Goal: Task Accomplishment & Management: Manage account settings

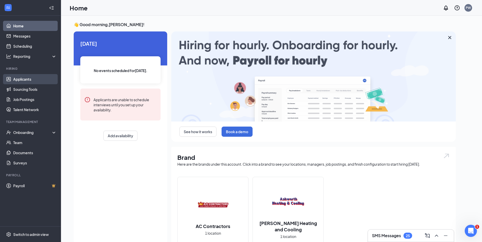
click at [22, 82] on link "Applicants" at bounding box center [34, 79] width 43 height 10
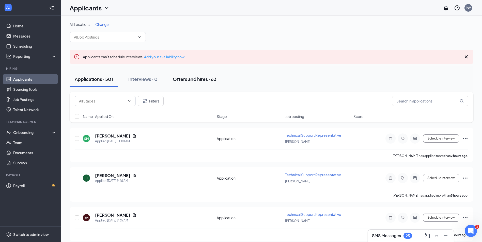
click at [191, 75] on button "Offers and hires · 63" at bounding box center [195, 79] width 54 height 15
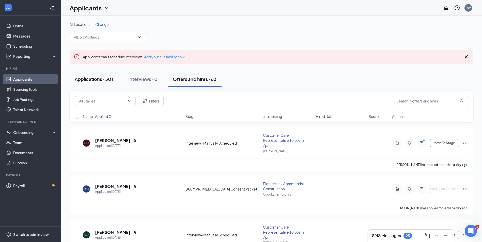
click at [99, 86] on button "Applications · 501" at bounding box center [94, 79] width 48 height 15
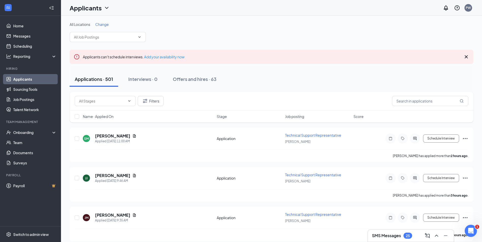
click at [23, 81] on link "Applicants" at bounding box center [34, 79] width 43 height 10
click at [431, 100] on input "text" at bounding box center [430, 101] width 76 height 10
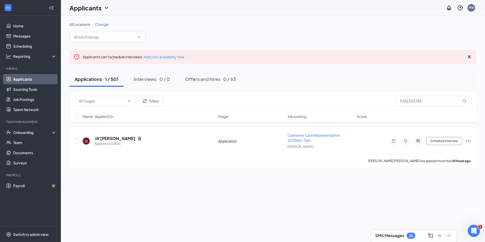
click at [23, 78] on link "Applicants" at bounding box center [34, 79] width 43 height 10
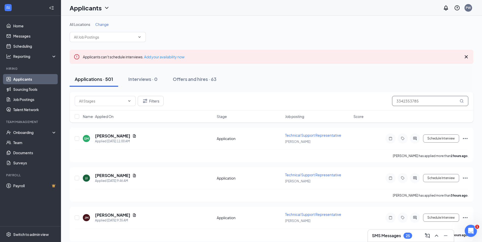
drag, startPoint x: 422, startPoint y: 100, endPoint x: 369, endPoint y: 91, distance: 54.3
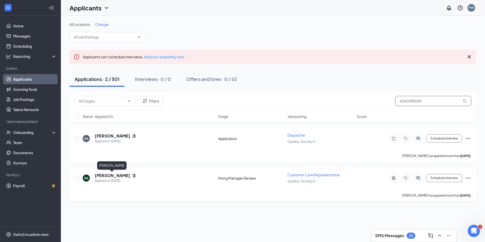
type input "4043418069"
click at [108, 174] on h5 "Roderick Autry" at bounding box center [112, 176] width 35 height 6
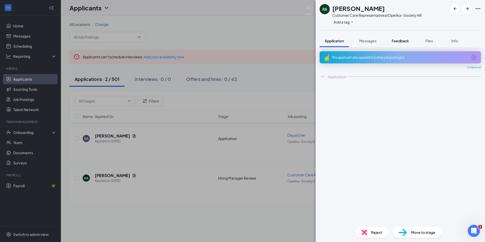
click at [401, 39] on div "Feedback" at bounding box center [400, 40] width 17 height 5
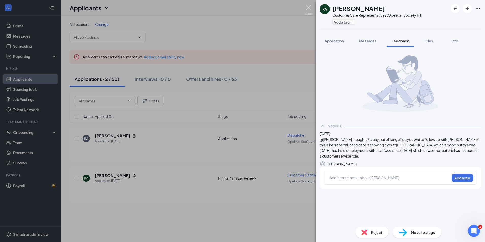
click at [308, 10] on img at bounding box center [309, 10] width 6 height 10
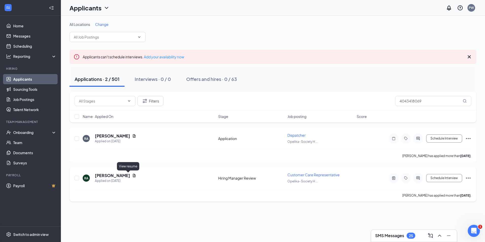
click at [133, 177] on icon "Document" at bounding box center [134, 175] width 3 height 3
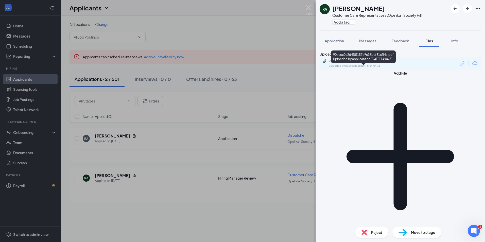
click at [357, 68] on div "Uploaded by applicant on Sep 08, 2025 at 14:04:31" at bounding box center [367, 66] width 76 height 4
click at [336, 37] on button "Application" at bounding box center [334, 41] width 29 height 13
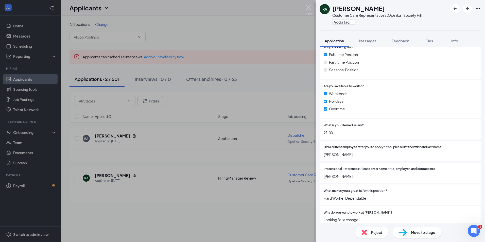
scroll to position [127, 0]
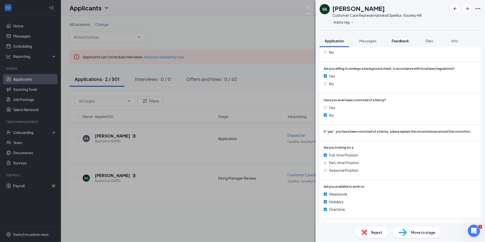
click at [399, 40] on span "Feedback" at bounding box center [400, 41] width 17 height 5
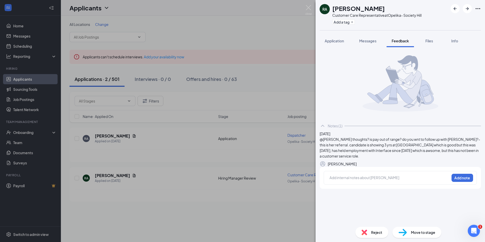
click at [361, 181] on div at bounding box center [390, 177] width 120 height 5
click at [428, 181] on div "stable WH, seems very knowledable regarding his time at," at bounding box center [390, 177] width 120 height 5
drag, startPoint x: 427, startPoint y: 199, endPoint x: 325, endPoint y: 183, distance: 103.7
click at [325, 183] on div "Sep 11 @ Carley Carrell thoughts? is pay out of range? do you wnt to follow up …" at bounding box center [400, 159] width 161 height 57
click at [371, 44] on button "Messages" at bounding box center [367, 41] width 27 height 13
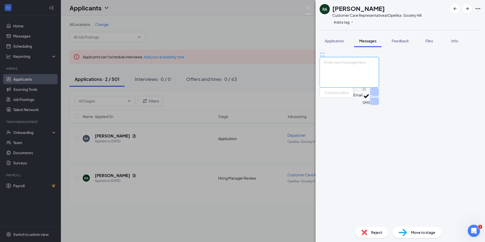
click at [379, 88] on textarea at bounding box center [349, 72] width 59 height 30
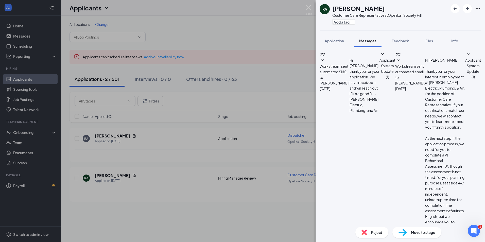
type textarea "Hello. Your interview is scheduled for Tuesday, 9/23/25 at 10am central time at…"
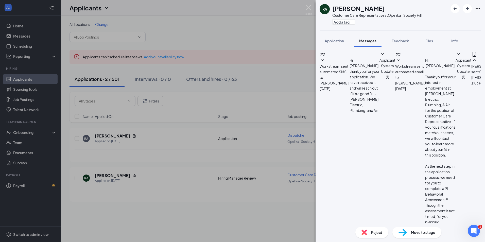
click at [424, 232] on span "Move to stage" at bounding box center [423, 233] width 24 height 6
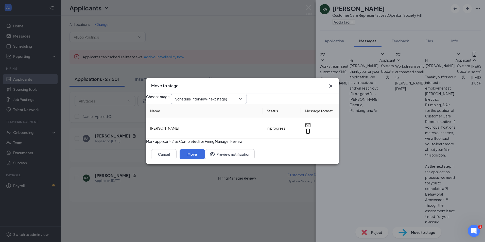
click at [207, 96] on input "Schedule Interview (next stage)" at bounding box center [205, 99] width 61 height 6
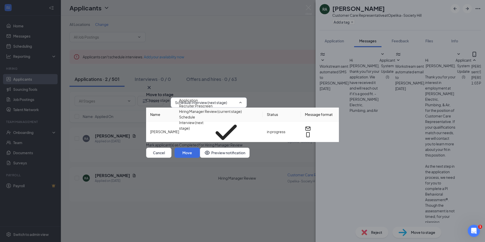
scroll to position [46, 0]
click at [221, 156] on div "Interview- Manually Scheduled" at bounding box center [204, 159] width 51 height 6
type input "Interview- Manually Scheduled"
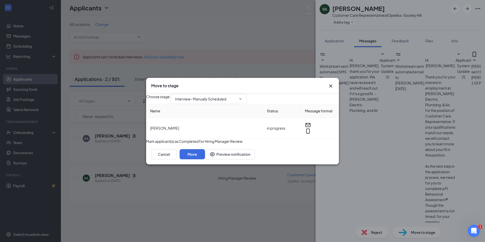
click at [146, 144] on button "button" at bounding box center [146, 142] width 0 height 6
click at [205, 159] on button "Move" at bounding box center [192, 154] width 25 height 10
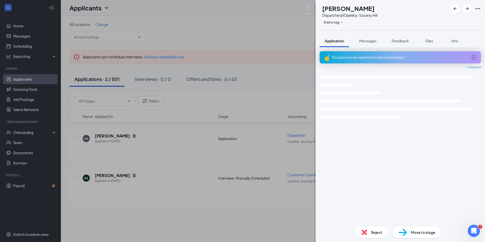
drag, startPoint x: 308, startPoint y: 5, endPoint x: 300, endPoint y: 34, distance: 29.8
click at [308, 6] on div "RA Roderick Autry Dispatcher at Opelika- Society Hill Add a tag Application Mes…" at bounding box center [242, 121] width 485 height 242
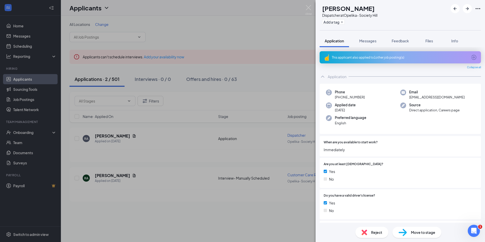
click at [143, 129] on div "RA Roderick Autry Dispatcher at Opelika- Society Hill Add a tag Application Mes…" at bounding box center [242, 121] width 485 height 242
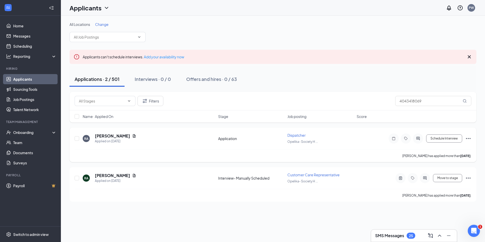
click at [111, 136] on h5 "Roderick Autry" at bounding box center [112, 136] width 35 height 6
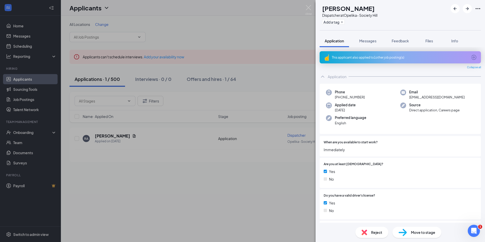
click at [414, 232] on span "Move to stage" at bounding box center [423, 233] width 24 height 6
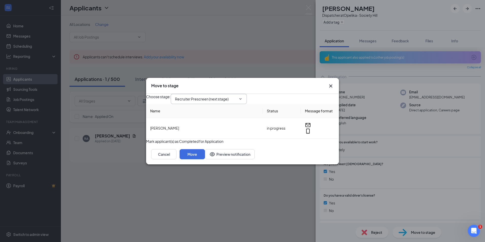
click at [206, 96] on input "Recruiter Prescreen (next stage)" at bounding box center [205, 99] width 61 height 6
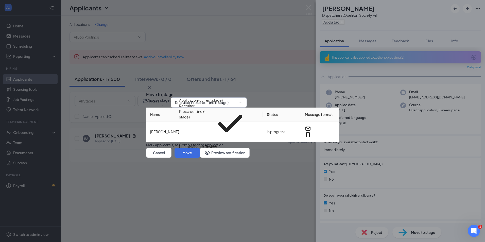
scroll to position [46, 0]
click at [226, 161] on div "Interview- Manually Scheduled" at bounding box center [204, 164] width 51 height 6
type input "Interview- Manually Scheduled"
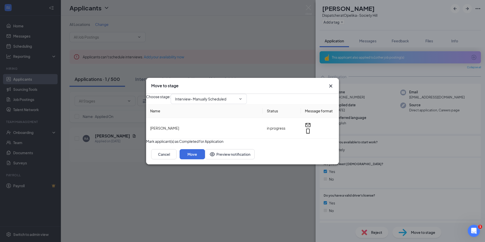
click at [146, 144] on button "button" at bounding box center [146, 142] width 0 height 6
click at [205, 159] on button "Move" at bounding box center [192, 154] width 25 height 10
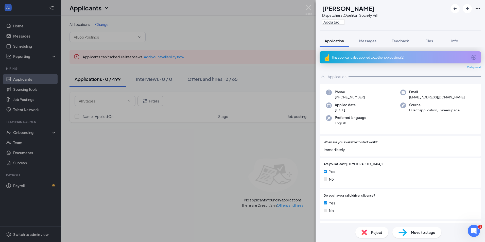
drag, startPoint x: 305, startPoint y: 7, endPoint x: 307, endPoint y: 8, distance: 2.8
click at [306, 7] on div "RA Roderick Autry Dispatcher at Opelika- Society Hill Add a tag Application Mes…" at bounding box center [242, 121] width 485 height 242
drag, startPoint x: 307, startPoint y: 8, endPoint x: 307, endPoint y: 10, distance: 2.8
click at [307, 10] on img at bounding box center [309, 10] width 6 height 10
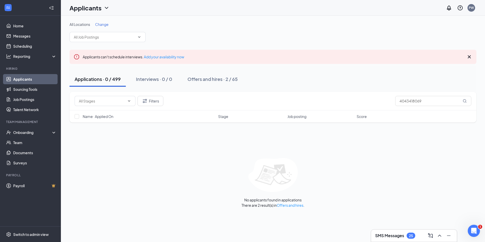
click at [22, 78] on link "Applicants" at bounding box center [34, 79] width 43 height 10
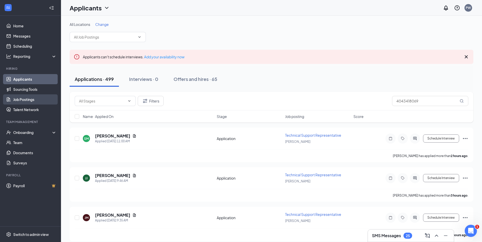
click at [27, 99] on link "Job Postings" at bounding box center [34, 99] width 43 height 10
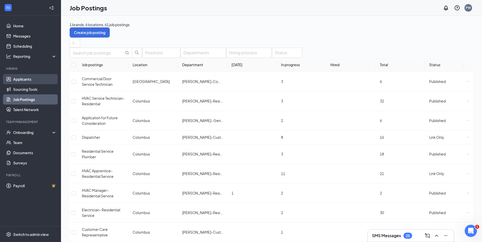
click at [31, 78] on link "Applicants" at bounding box center [34, 79] width 43 height 10
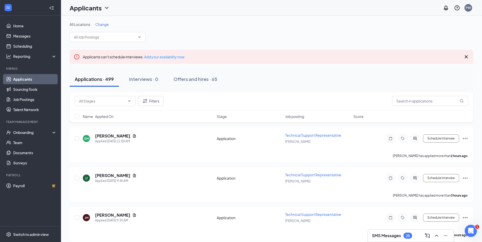
click at [27, 80] on link "Applicants" at bounding box center [34, 79] width 43 height 10
click at [21, 78] on link "Applicants" at bounding box center [34, 79] width 43 height 10
click at [408, 91] on div "Applications · 499 Interviews · 0 Offers and hires · 65" at bounding box center [271, 79] width 403 height 25
click at [405, 101] on input "text" at bounding box center [430, 101] width 76 height 10
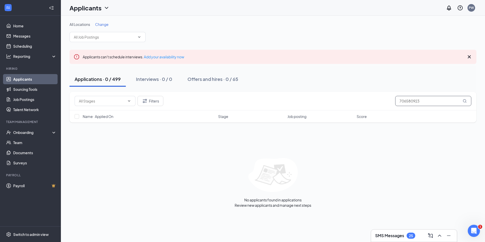
drag, startPoint x: 424, startPoint y: 102, endPoint x: 412, endPoint y: 102, distance: 12.2
click at [412, 102] on input "706580923" at bounding box center [434, 101] width 76 height 10
click at [158, 102] on button "Filters" at bounding box center [151, 101] width 26 height 10
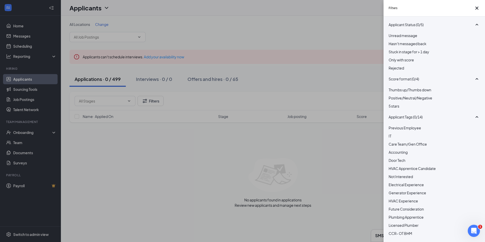
click at [406, 76] on div "Unread message Hasn't messaged back Stuck in stage for > 1 day Only with score …" at bounding box center [434, 54] width 91 height 43
click at [394, 71] on div "Rejected" at bounding box center [434, 68] width 91 height 6
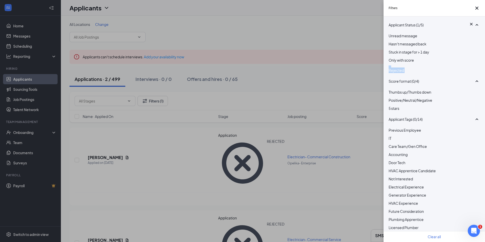
drag, startPoint x: 394, startPoint y: 75, endPoint x: 300, endPoint y: 84, distance: 94.4
click at [300, 84] on div "Filters Applicant Status (1/5) Unread message Hasn't messaged back Stuck in sta…" at bounding box center [242, 121] width 485 height 242
drag, startPoint x: 300, startPoint y: 84, endPoint x: 331, endPoint y: 73, distance: 32.1
click at [331, 73] on div "Filters Applicant Status (1/5) Unread message Hasn't messaged back Stuck in sta…" at bounding box center [242, 121] width 485 height 242
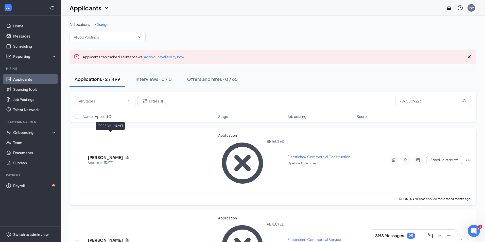
click at [103, 155] on h5 "Ben Hanks" at bounding box center [105, 158] width 35 height 6
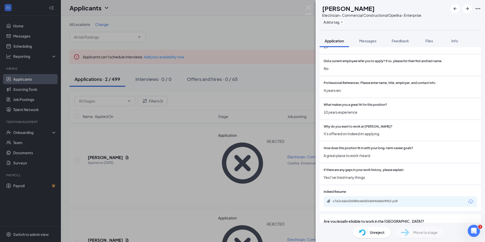
scroll to position [353, 0]
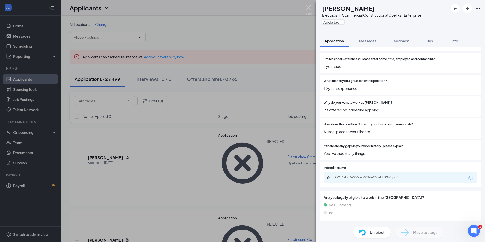
click at [398, 42] on span "Feedback" at bounding box center [400, 41] width 17 height 5
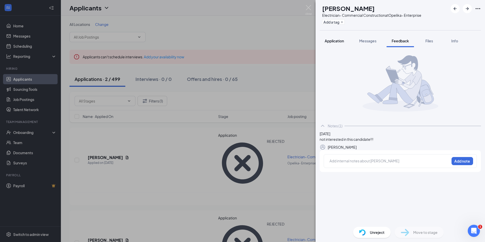
click at [338, 45] on button "Application" at bounding box center [334, 41] width 29 height 13
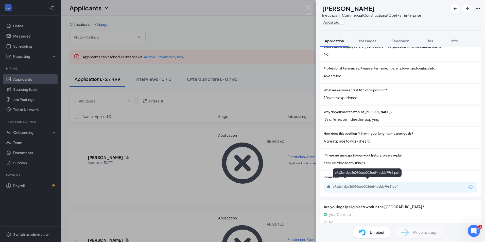
scroll to position [351, 0]
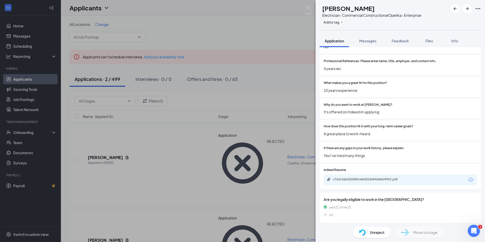
click at [364, 185] on div "c7a2c4abd36080ceb002de94debb9963.pdf" at bounding box center [400, 180] width 153 height 11
click at [365, 181] on div "c7a2c4abd36080ceb002de94debb9963.pdf" at bounding box center [368, 179] width 71 height 4
click at [406, 42] on span "Feedback" at bounding box center [400, 41] width 17 height 5
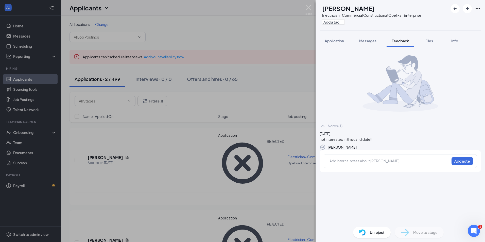
click at [314, 11] on div "BH Ben Hanks Electrician- Commercial Construction at Opelika- Enterprise Add a …" at bounding box center [242, 121] width 485 height 242
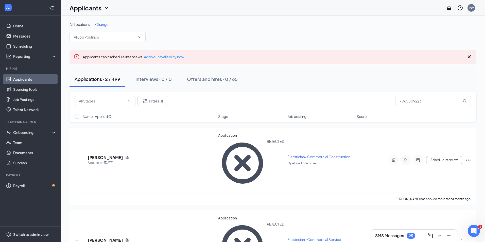
drag, startPoint x: 23, startPoint y: 79, endPoint x: 66, endPoint y: 81, distance: 43.2
click at [23, 79] on link "Applicants" at bounding box center [34, 79] width 43 height 10
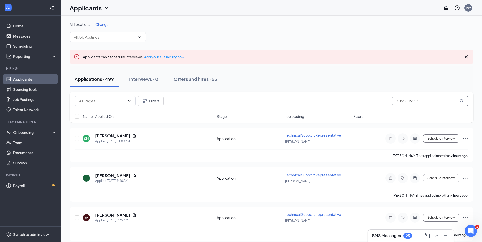
drag, startPoint x: 426, startPoint y: 102, endPoint x: 347, endPoint y: 81, distance: 82.3
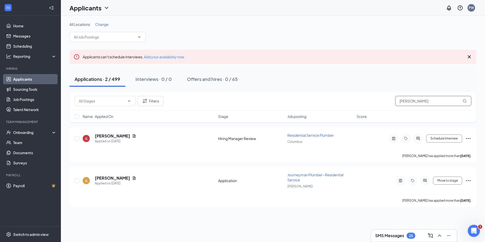
type input "joshua land"
click at [109, 135] on h5 "Joshua Land" at bounding box center [112, 136] width 35 height 6
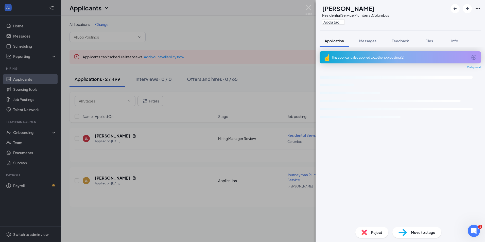
click at [403, 42] on span "Feedback" at bounding box center [400, 41] width 17 height 5
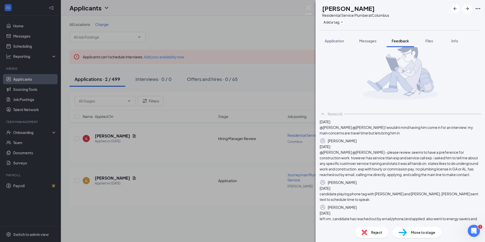
scroll to position [9, 0]
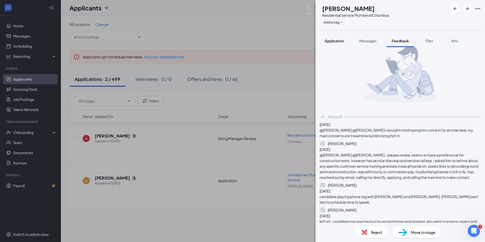
click at [335, 42] on span "Application" at bounding box center [334, 41] width 19 height 5
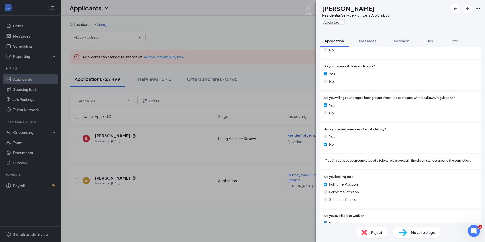
scroll to position [59, 0]
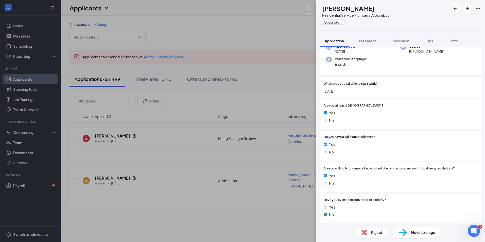
click at [416, 41] on div "Application Messages Feedback Files Info" at bounding box center [400, 41] width 161 height 13
click at [406, 40] on span "Feedback" at bounding box center [400, 41] width 17 height 5
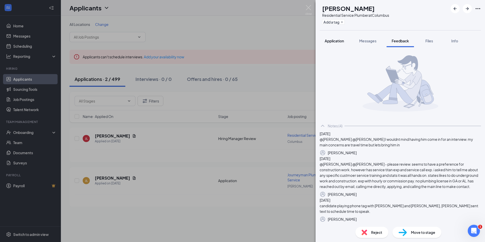
click at [331, 41] on span "Application" at bounding box center [334, 41] width 19 height 5
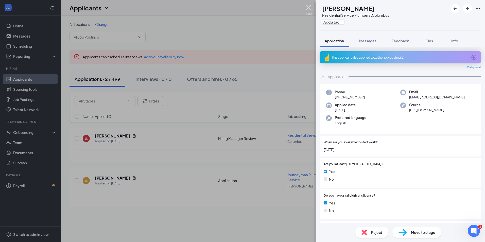
click at [307, 9] on img at bounding box center [309, 10] width 6 height 10
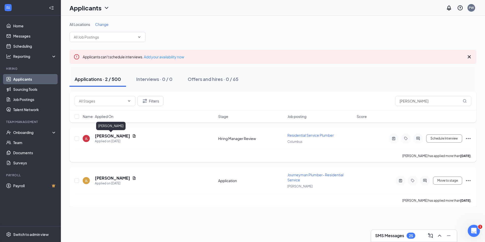
click at [109, 136] on h5 "Joshua Land" at bounding box center [112, 136] width 35 height 6
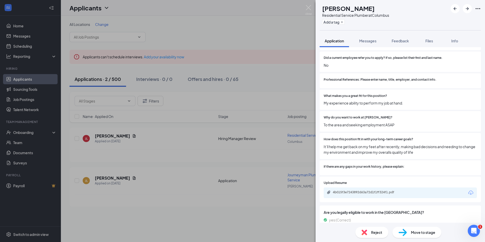
scroll to position [363, 0]
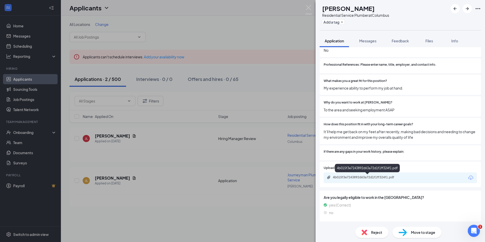
click at [377, 176] on div "4b015f3e7243892d63a72d1f1ff324f1.pdf" at bounding box center [368, 177] width 71 height 4
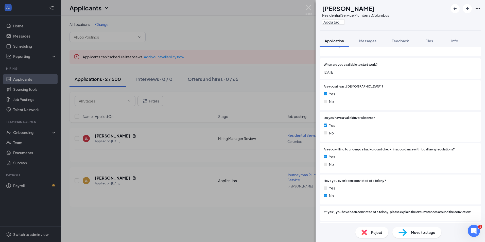
scroll to position [102, 0]
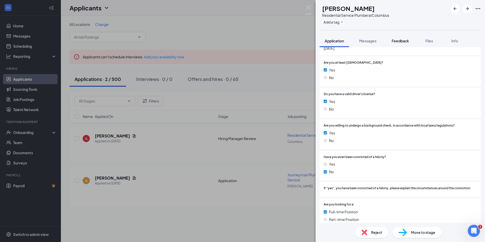
click at [397, 40] on span "Feedback" at bounding box center [400, 41] width 17 height 5
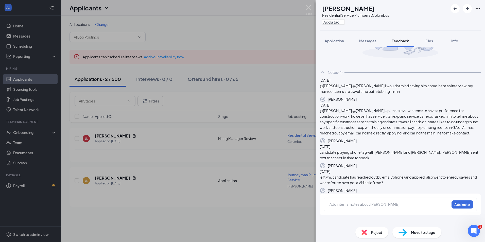
scroll to position [111, 0]
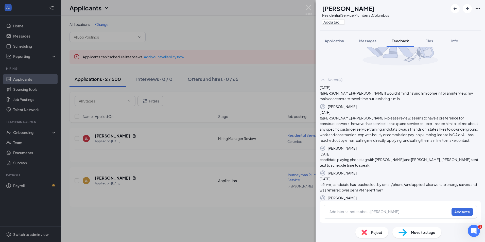
click at [380, 210] on div at bounding box center [390, 211] width 120 height 5
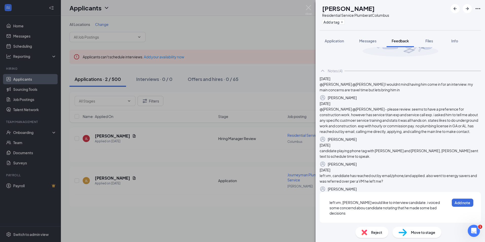
scroll to position [112, 0]
click at [404, 216] on span "left vm, john would like to interview candidate. i voiced some concernd about c…" at bounding box center [385, 207] width 111 height 15
click at [346, 216] on span "left vm, john would like to interview candidate. i voiced some concernd about c…" at bounding box center [385, 207] width 111 height 15
click at [384, 216] on div "left vm, john would like to interview candidate. i voiced some concernd about c…" at bounding box center [390, 208] width 120 height 16
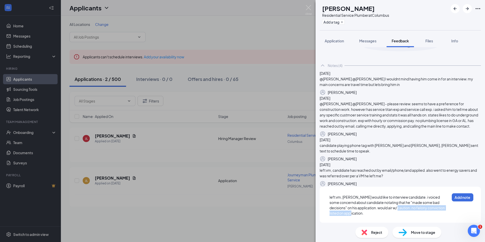
drag, startPoint x: 387, startPoint y: 218, endPoint x: 415, endPoint y: 212, distance: 29.1
click at [415, 212] on div "left vm, john would like to interview candidate. i voiced some concernd about c…" at bounding box center [390, 205] width 120 height 21
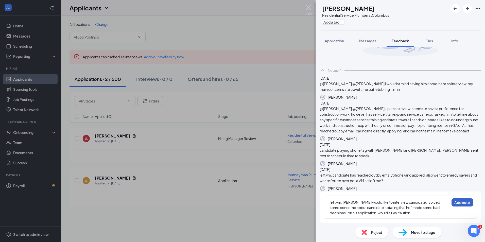
click at [460, 203] on button "Add note" at bounding box center [463, 203] width 22 height 8
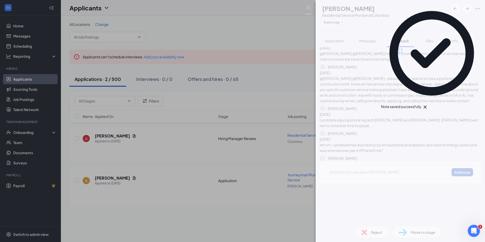
scroll to position [0, 0]
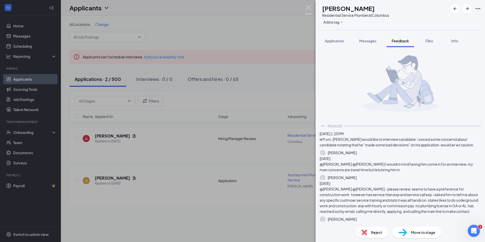
click at [310, 7] on img at bounding box center [309, 10] width 6 height 10
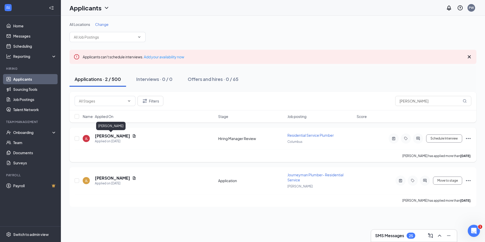
click at [107, 137] on h5 "Joshua Land" at bounding box center [112, 136] width 35 height 6
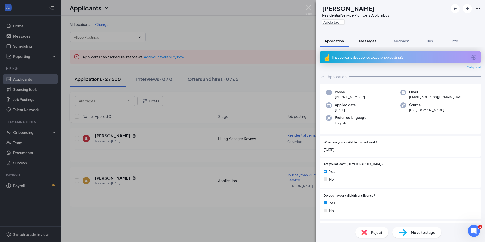
click at [373, 44] on button "Messages" at bounding box center [367, 41] width 27 height 13
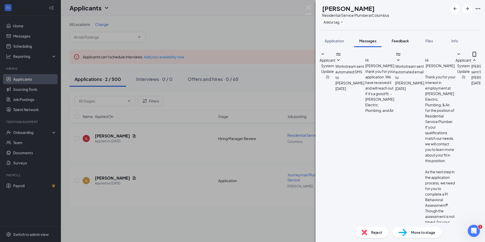
scroll to position [22, 0]
click at [311, 9] on img at bounding box center [309, 10] width 6 height 10
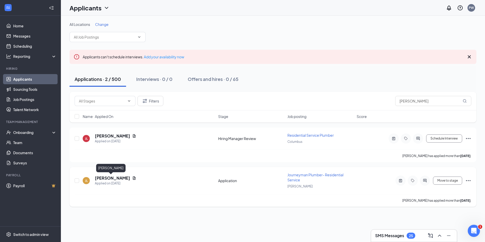
click at [106, 180] on h5 "Joshua Land" at bounding box center [112, 178] width 35 height 6
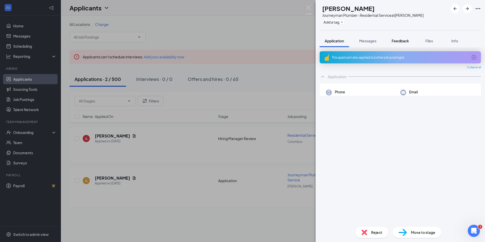
click at [397, 42] on span "Feedback" at bounding box center [400, 41] width 17 height 5
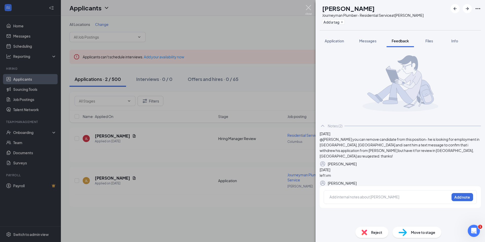
click at [307, 11] on img at bounding box center [309, 10] width 6 height 10
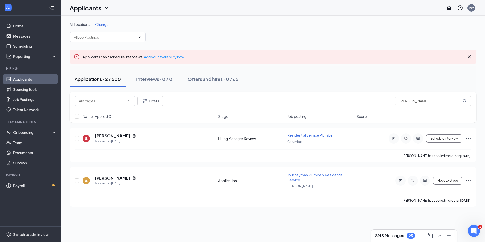
click at [24, 80] on link "Applicants" at bounding box center [34, 79] width 43 height 10
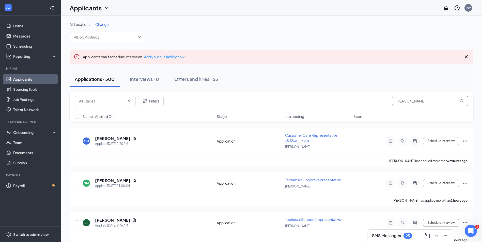
drag, startPoint x: 426, startPoint y: 100, endPoint x: 360, endPoint y: 89, distance: 67.4
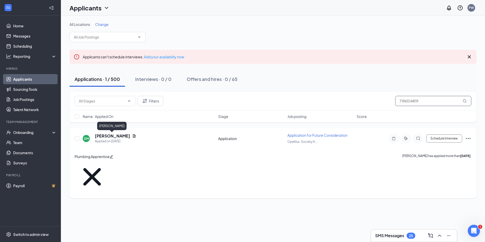
type input "7196514819"
click at [110, 135] on h5 "Douglas Mueller" at bounding box center [112, 136] width 35 height 6
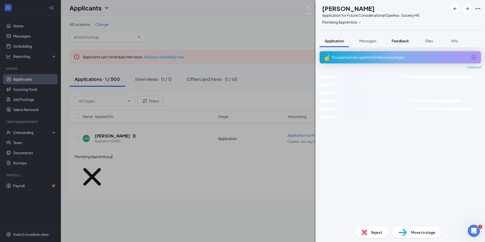
click at [403, 43] on span "Feedback" at bounding box center [400, 41] width 17 height 5
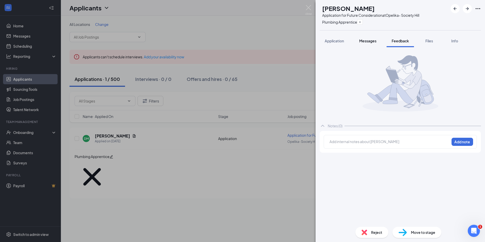
click at [373, 42] on span "Messages" at bounding box center [368, 41] width 17 height 5
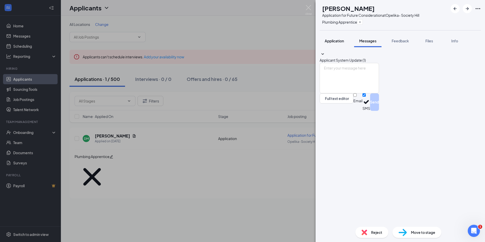
click at [332, 43] on span "Application" at bounding box center [334, 41] width 19 height 5
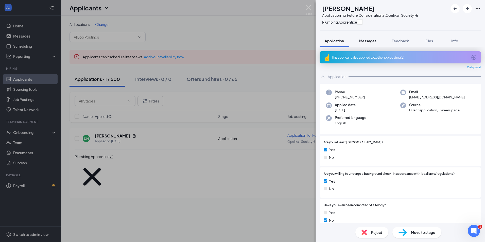
click at [357, 38] on button "Messages" at bounding box center [367, 41] width 27 height 13
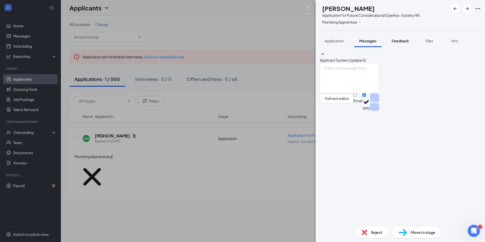
click at [401, 42] on span "Feedback" at bounding box center [400, 41] width 17 height 5
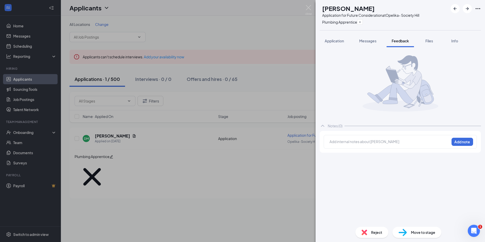
click at [358, 140] on div at bounding box center [390, 141] width 120 height 5
click at [461, 139] on button "Add note" at bounding box center [463, 142] width 22 height 8
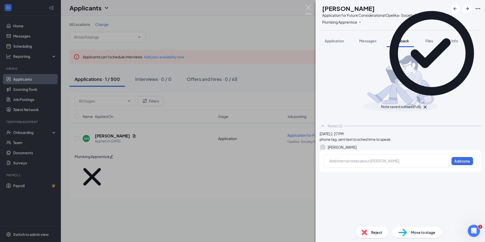
click at [306, 10] on img at bounding box center [309, 10] width 6 height 10
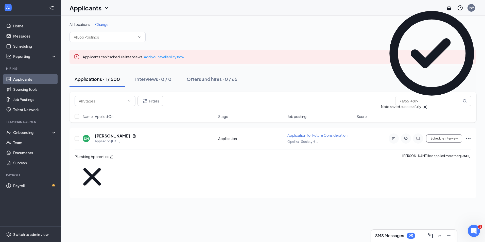
click at [20, 79] on link "Applicants" at bounding box center [34, 79] width 43 height 10
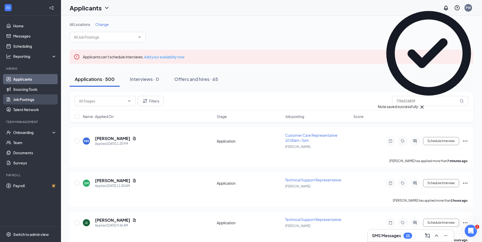
click at [25, 98] on link "Job Postings" at bounding box center [34, 99] width 43 height 10
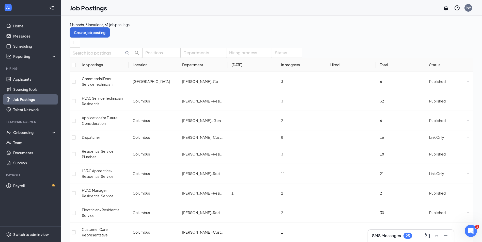
click at [34, 76] on link "Applicants" at bounding box center [34, 79] width 43 height 10
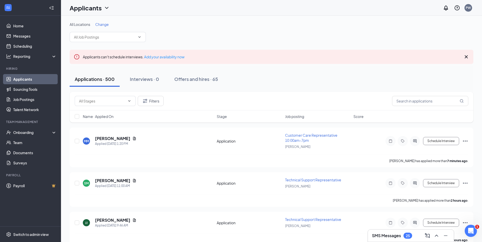
click at [426, 77] on div "Applications · 500 Interviews · 0 Offers and hires · 65" at bounding box center [271, 79] width 403 height 15
drag, startPoint x: 416, startPoint y: 101, endPoint x: 418, endPoint y: 95, distance: 6.1
click at [417, 99] on input "text" at bounding box center [430, 101] width 76 height 10
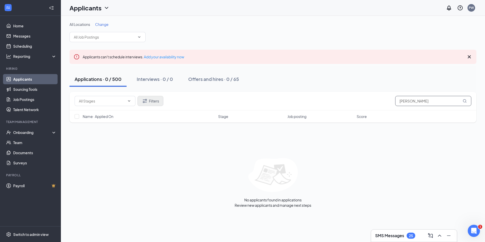
type input "dylan jones"
click at [154, 101] on button "Filters" at bounding box center [151, 101] width 26 height 10
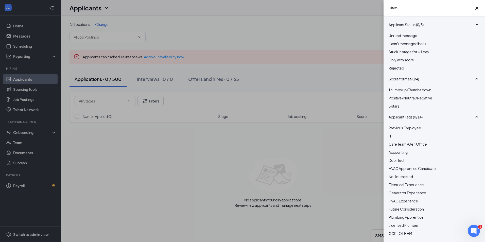
click at [395, 71] on div "Rejected" at bounding box center [434, 68] width 91 height 6
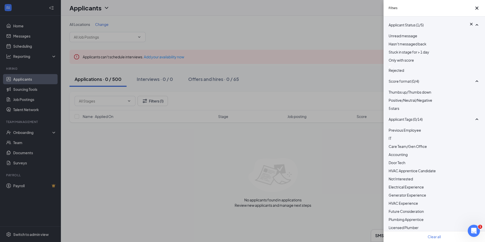
click at [390, 68] on img at bounding box center [390, 67] width 3 height 2
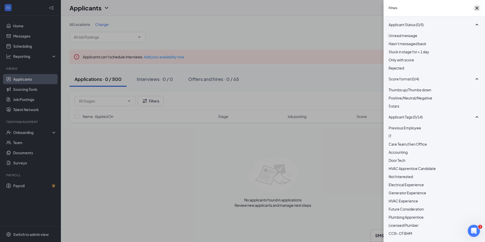
click at [475, 11] on icon "Cross" at bounding box center [477, 8] width 6 height 6
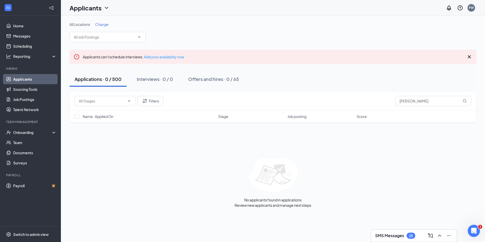
click at [32, 80] on link "Applicants" at bounding box center [34, 79] width 43 height 10
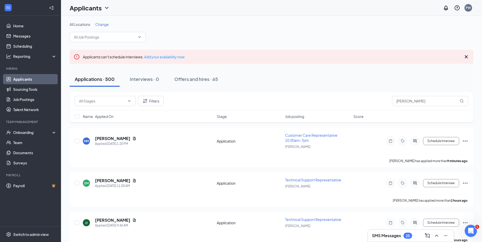
click at [32, 80] on link "Applicants" at bounding box center [34, 79] width 43 height 10
drag, startPoint x: 428, startPoint y: 102, endPoint x: 346, endPoint y: 93, distance: 82.3
click at [346, 93] on div "Filters dylan jones" at bounding box center [271, 101] width 403 height 19
click at [32, 103] on link "Job Postings" at bounding box center [34, 99] width 43 height 10
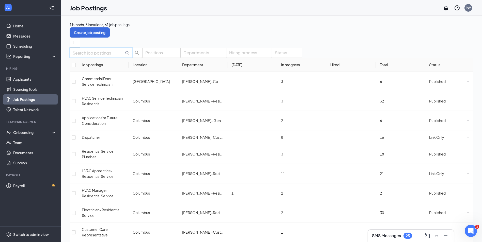
click at [118, 56] on input "text" at bounding box center [98, 53] width 51 height 6
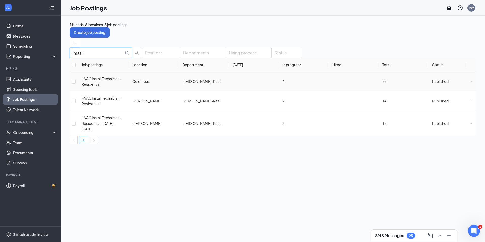
type input "install"
click at [471, 83] on icon "Ellipses" at bounding box center [472, 81] width 2 height 2
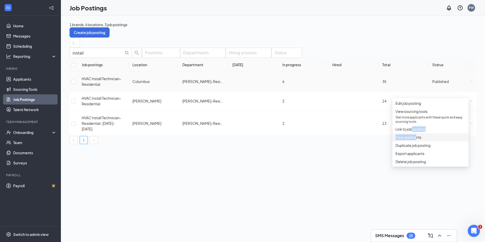
drag, startPoint x: 413, startPoint y: 140, endPoint x: 418, endPoint y: 152, distance: 13.2
click at [418, 152] on ul "Edit job posting View sourcing tools Get more applicants with these quick and e…" at bounding box center [431, 132] width 76 height 69
click at [419, 140] on span "View applicants" at bounding box center [409, 137] width 26 height 5
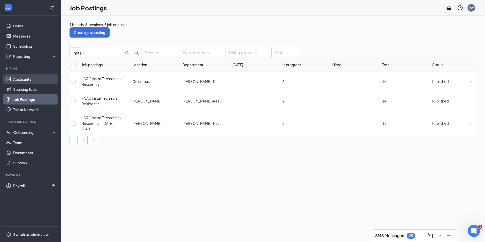
click at [22, 77] on link "Applicants" at bounding box center [34, 79] width 43 height 10
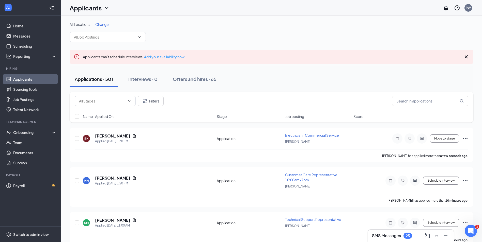
click at [413, 79] on div "Applications · 501 Interviews · 0 Offers and hires · 65" at bounding box center [271, 79] width 403 height 15
click at [410, 107] on div "Filters" at bounding box center [271, 101] width 403 height 19
click at [415, 97] on input "text" at bounding box center [430, 101] width 76 height 10
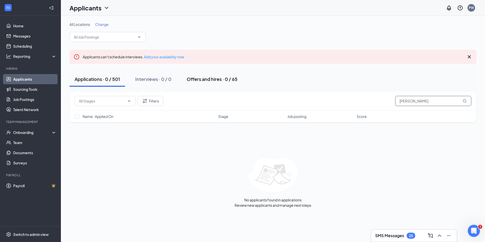
type input "dylan jones"
click at [196, 83] on button "Offers and hires · 0 / 65" at bounding box center [212, 79] width 61 height 15
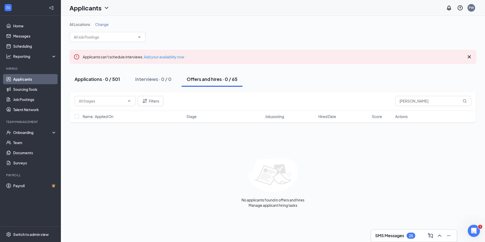
click at [103, 84] on button "Applications · 0 / 501" at bounding box center [98, 79] width 56 height 15
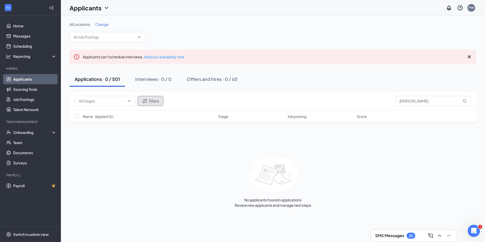
click at [153, 102] on button "Filters" at bounding box center [151, 101] width 26 height 10
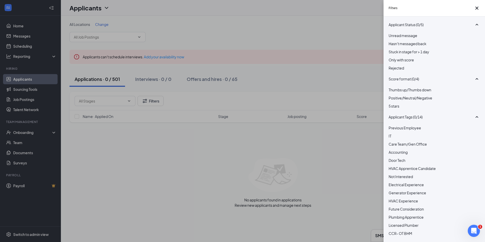
click at [402, 76] on div "Unread message Hasn't messaged back Stuck in stage for > 1 day Only with score …" at bounding box center [434, 54] width 91 height 43
click at [399, 70] on span "Rejected" at bounding box center [396, 68] width 15 height 5
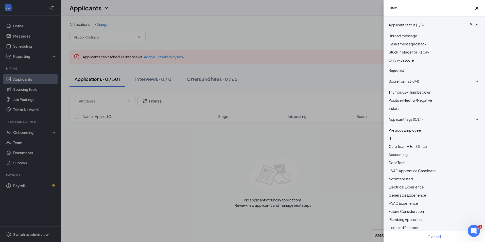
click at [400, 73] on span "Rejected" at bounding box center [396, 70] width 15 height 5
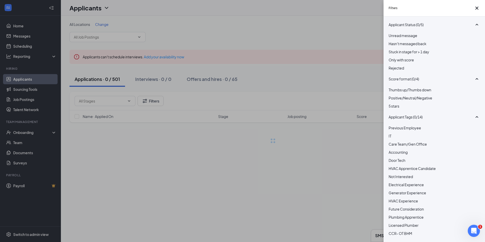
click at [318, 84] on div "Filters Applicant Status (0/5) Unread message Hasn't messaged back Stuck in sta…" at bounding box center [242, 121] width 485 height 242
click at [270, 105] on div "Filters Applicant Status (0/5) Unread message Hasn't messaged back Stuck in sta…" at bounding box center [242, 121] width 485 height 242
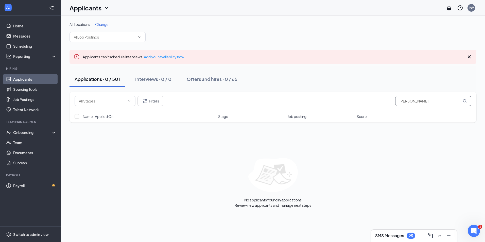
drag, startPoint x: 383, startPoint y: 96, endPoint x: 353, endPoint y: 90, distance: 30.3
click at [353, 90] on div "All Locations Change Applicants can't schedule interviews. Add your availabilit…" at bounding box center [273, 115] width 407 height 186
type input "3347584447"
click at [153, 103] on button "Filters" at bounding box center [151, 101] width 26 height 10
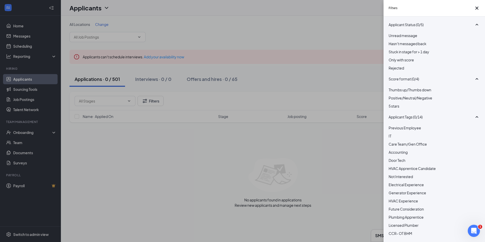
click at [404, 70] on span "Rejected" at bounding box center [396, 68] width 15 height 5
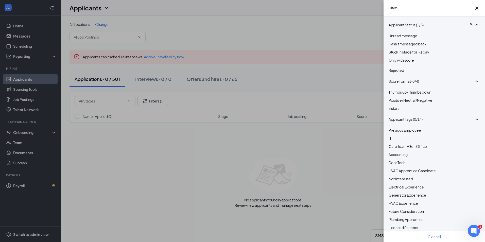
click at [392, 68] on img at bounding box center [390, 67] width 3 height 2
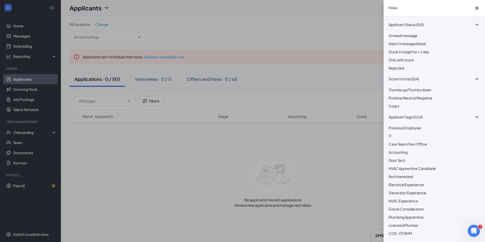
click at [306, 66] on div "Filters Applicant Status (0/5) Unread message Hasn't messaged back Stuck in sta…" at bounding box center [242, 121] width 485 height 242
click at [477, 11] on icon "Cross" at bounding box center [477, 8] width 6 height 6
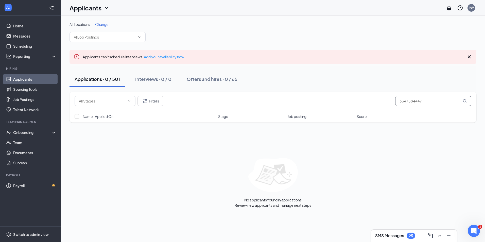
drag, startPoint x: 431, startPoint y: 98, endPoint x: 351, endPoint y: 92, distance: 79.4
click at [351, 92] on div "Filters 3347584447" at bounding box center [273, 101] width 407 height 19
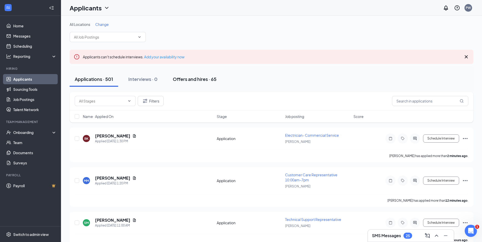
drag, startPoint x: 192, startPoint y: 81, endPoint x: 174, endPoint y: 82, distance: 17.5
click at [192, 81] on div "Offers and hires · 65" at bounding box center [195, 79] width 44 height 6
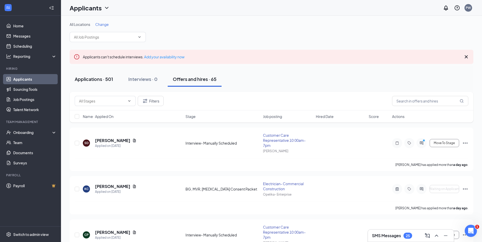
click at [104, 82] on div "Applications · 501" at bounding box center [94, 79] width 38 height 6
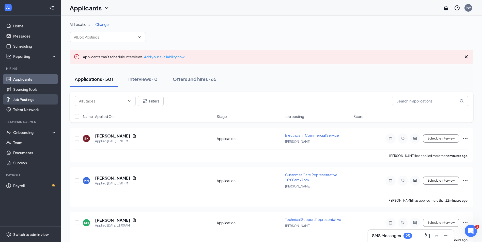
click at [32, 99] on link "Job Postings" at bounding box center [34, 99] width 43 height 10
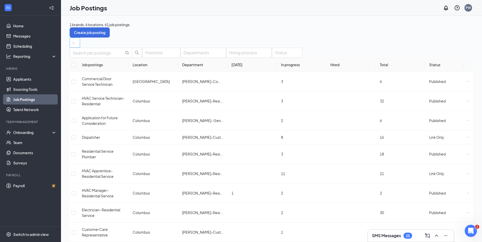
click at [74, 45] on div at bounding box center [72, 43] width 3 height 8
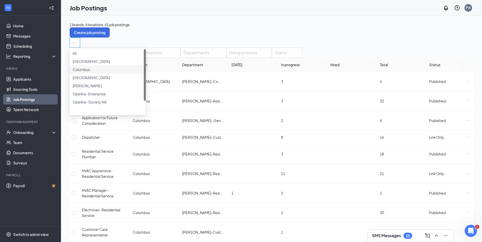
click at [182, 44] on div "Locations" at bounding box center [271, 43] width 403 height 10
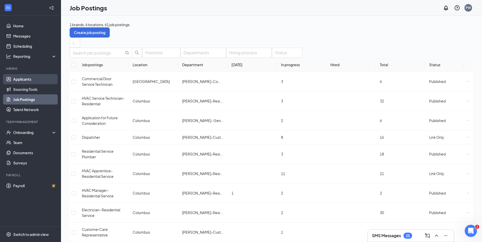
click at [19, 77] on link "Applicants" at bounding box center [34, 79] width 43 height 10
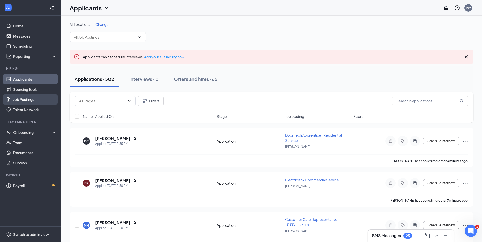
drag, startPoint x: 27, startPoint y: 99, endPoint x: 34, endPoint y: 100, distance: 6.9
click at [27, 99] on link "Job Postings" at bounding box center [34, 99] width 43 height 10
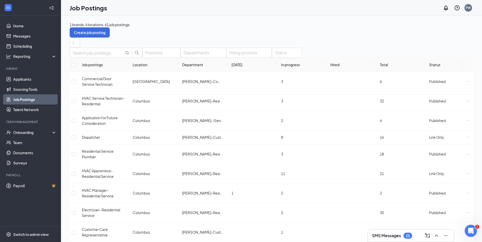
click at [31, 101] on link "Job Postings" at bounding box center [34, 99] width 43 height 10
click at [96, 56] on input "text" at bounding box center [98, 53] width 51 height 6
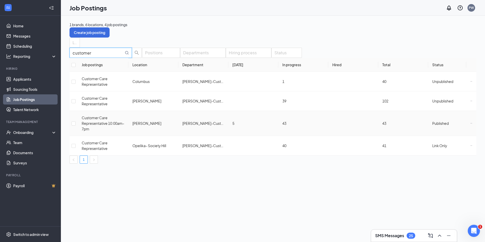
type input "customer"
click at [471, 124] on icon "Ellipses" at bounding box center [472, 123] width 2 height 2
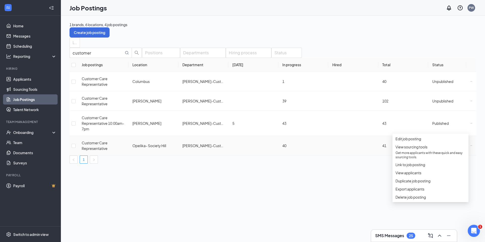
click at [296, 164] on div "customer Positions Departments Hiring process Status Job postings Location Depa…" at bounding box center [273, 106] width 407 height 116
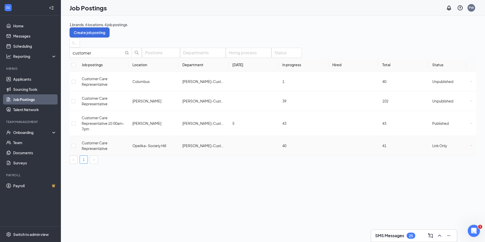
click at [471, 147] on icon "Ellipses" at bounding box center [472, 146] width 2 height 2
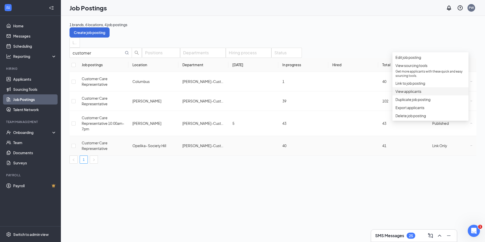
click at [413, 94] on span "View applicants" at bounding box center [409, 91] width 26 height 5
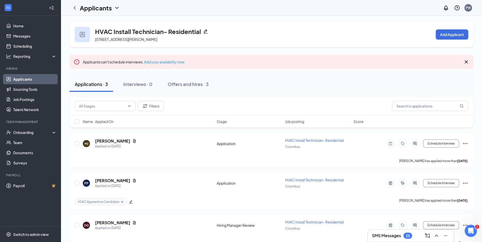
click at [29, 77] on link "Applicants" at bounding box center [34, 79] width 43 height 10
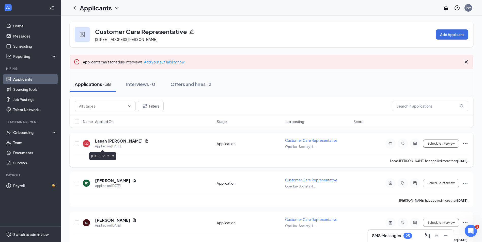
click at [116, 140] on h5 "Laeah [PERSON_NAME]" at bounding box center [119, 141] width 48 height 6
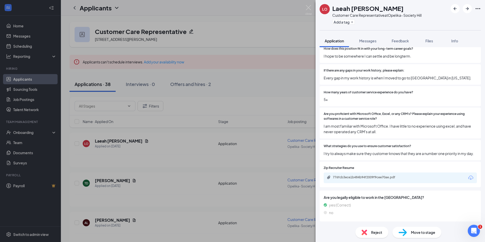
scroll to position [350, 0]
click at [389, 174] on div "776fcb3ece1b484b94f2009f9cee70ae.pdf" at bounding box center [400, 178] width 153 height 11
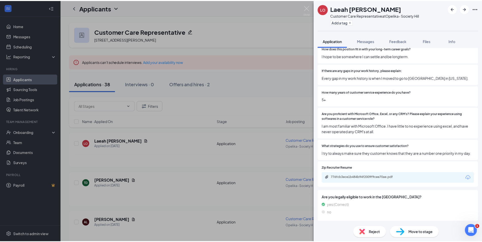
scroll to position [348, 0]
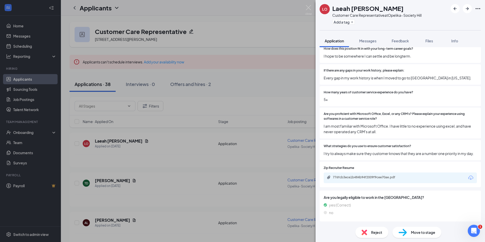
click at [368, 180] on div "776fcb3ece1b484b94f2009f9cee70ae.pdf" at bounding box center [368, 177] width 71 height 4
click at [311, 5] on img at bounding box center [309, 10] width 6 height 10
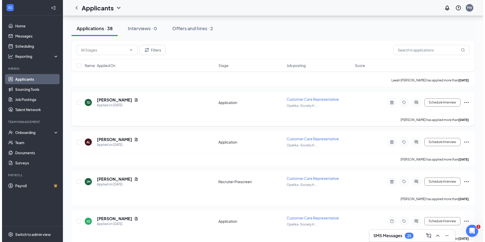
scroll to position [102, 0]
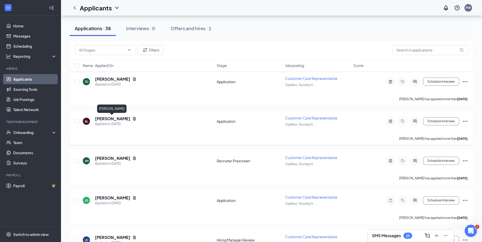
click at [102, 120] on h5 "April Langford" at bounding box center [112, 119] width 35 height 6
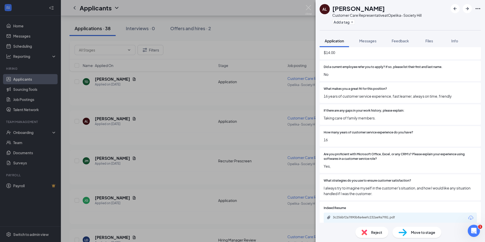
scroll to position [317, 0]
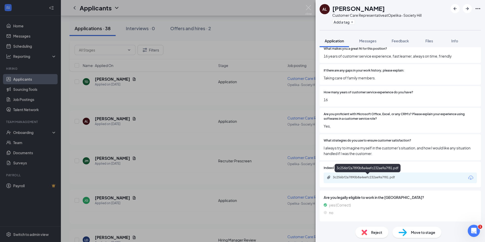
click at [371, 175] on div "3c256bf2a7890b8a4eefc232ae9a7f81.pdf" at bounding box center [400, 178] width 153 height 11
click at [372, 183] on div "Indeed Resume 3c256bf2a7890b8a4eefc232ae9a7f81.pdf" at bounding box center [400, 175] width 161 height 26
click at [373, 181] on div "3c256bf2a7890b8a4eefc232ae9a7f81.pdf" at bounding box center [400, 178] width 153 height 11
click at [377, 176] on div "3c256bf2a7890b8a4eefc232ae9a7f81.pdf" at bounding box center [368, 177] width 71 height 4
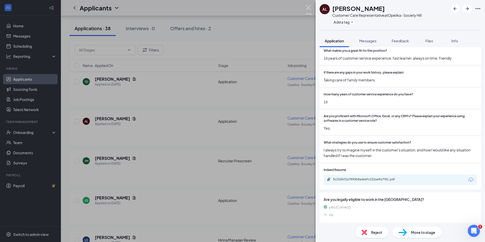
click at [308, 9] on img at bounding box center [309, 10] width 6 height 10
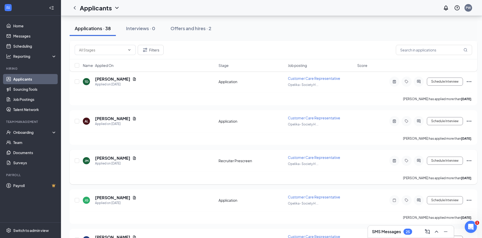
click at [124, 157] on h5 "Jessica McCormick" at bounding box center [112, 159] width 35 height 6
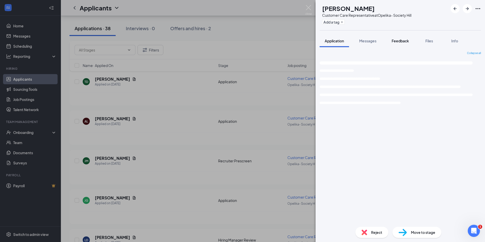
click at [398, 39] on span "Feedback" at bounding box center [400, 41] width 17 height 5
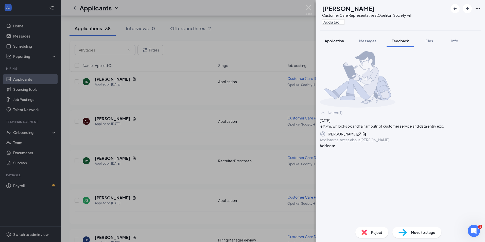
click at [333, 45] on button "Application" at bounding box center [334, 41] width 29 height 13
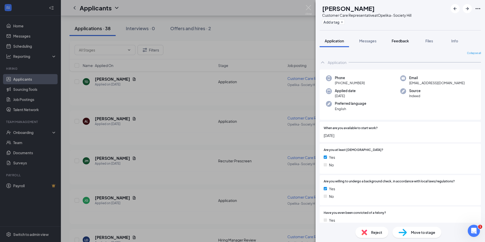
click at [399, 40] on span "Feedback" at bounding box center [400, 41] width 17 height 5
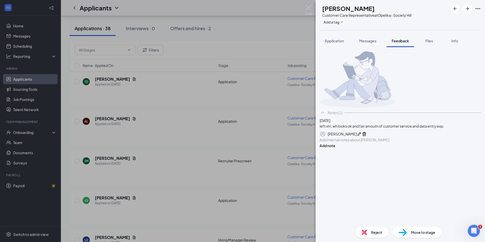
click at [375, 149] on div "Add internal notes about Jessica McCormick Add note" at bounding box center [400, 142] width 161 height 11
click at [374, 149] on div "Add internal notes about Jessica McCormick Add note" at bounding box center [400, 142] width 161 height 11
click at [374, 143] on div at bounding box center [400, 139] width 161 height 5
drag, startPoint x: 463, startPoint y: 184, endPoint x: 453, endPoint y: 166, distance: 20.6
click at [336, 149] on button "Add note" at bounding box center [328, 146] width 16 height 6
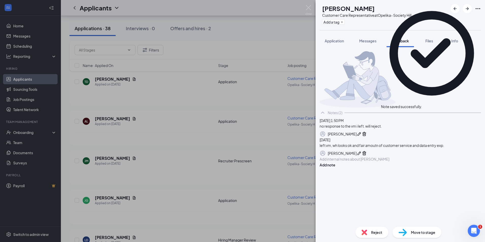
click at [376, 234] on span "Reject" at bounding box center [376, 233] width 11 height 6
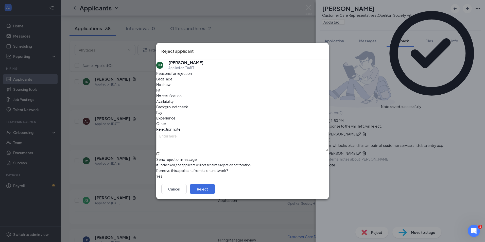
click at [160, 152] on input "Send rejection message If unchecked, the applicant will not receive a rejection…" at bounding box center [157, 153] width 3 height 3
checkbox input "true"
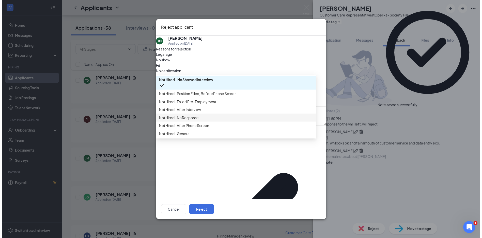
scroll to position [17, 0]
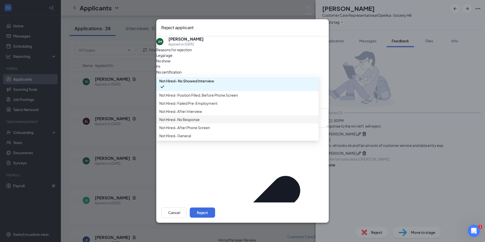
click at [208, 122] on span "Not Hired- No Response" at bounding box center [237, 120] width 156 height 6
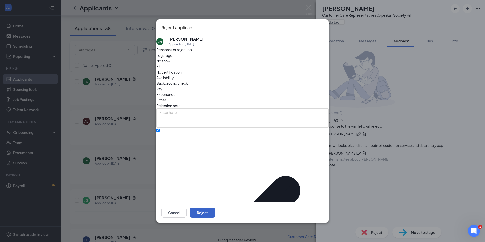
click at [215, 208] on button "Reject" at bounding box center [202, 213] width 25 height 10
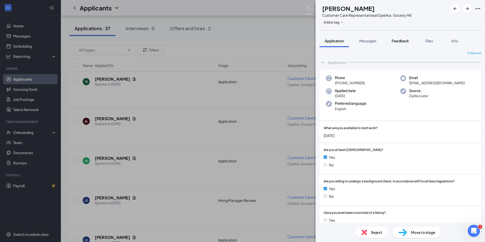
click at [399, 47] on button "Feedback" at bounding box center [400, 41] width 27 height 13
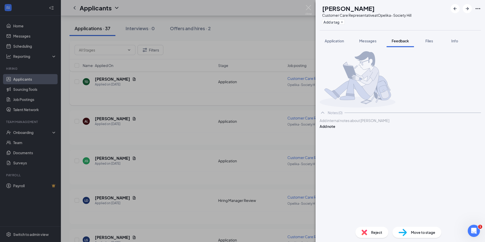
drag, startPoint x: 304, startPoint y: 8, endPoint x: 237, endPoint y: 99, distance: 113.4
click at [305, 8] on div "JG Jessica Griffiths Customer Care Representative at Opelika- Society Hill Add …" at bounding box center [242, 121] width 485 height 242
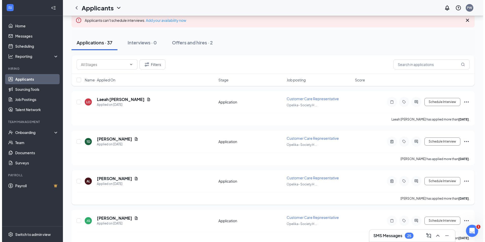
scroll to position [76, 0]
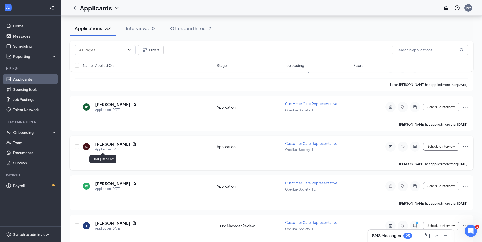
click at [105, 147] on div "Applied on Sep 8" at bounding box center [115, 149] width 41 height 5
click at [106, 144] on h5 "April Langford" at bounding box center [112, 144] width 35 height 6
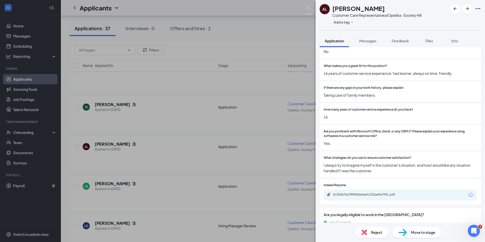
scroll to position [305, 0]
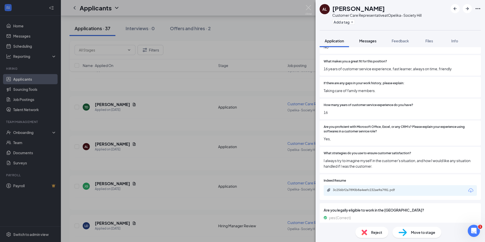
drag, startPoint x: 401, startPoint y: 44, endPoint x: 358, endPoint y: 45, distance: 42.9
click at [400, 44] on button "Feedback" at bounding box center [400, 41] width 27 height 13
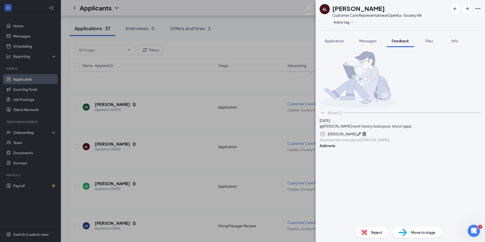
click at [343, 43] on button "Application" at bounding box center [334, 41] width 29 height 13
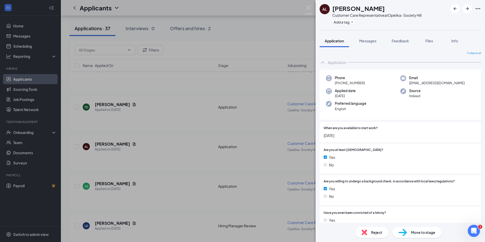
click at [404, 40] on span "Feedback" at bounding box center [400, 41] width 17 height 5
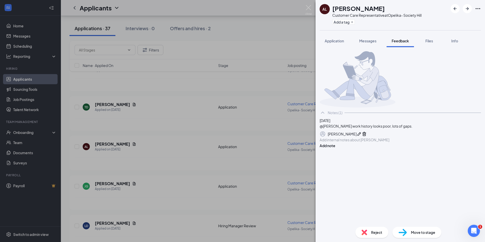
click at [339, 45] on button "Application" at bounding box center [334, 41] width 29 height 13
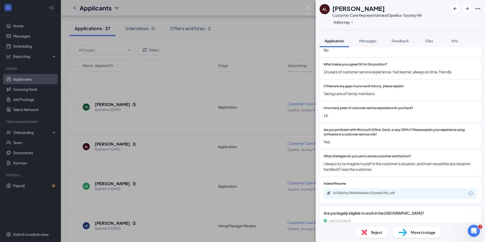
scroll to position [305, 0]
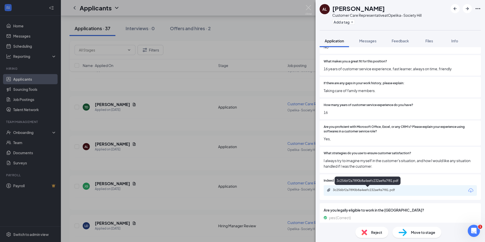
click at [365, 185] on div "3c256bf2a7890b8a4eefc232ae9a7f81.pdf" at bounding box center [368, 182] width 66 height 10
click at [366, 191] on div "3c256bf2a7890b8a4eefc232ae9a7f81.pdf" at bounding box center [368, 190] width 71 height 4
click at [368, 233] on div "Reject" at bounding box center [372, 232] width 33 height 11
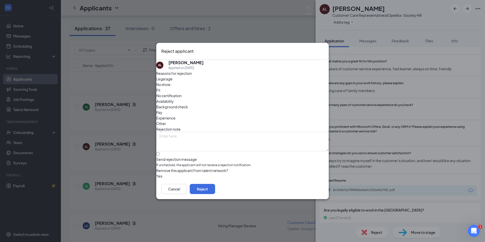
click at [192, 158] on div "Reasons for rejection Legal age No show Fit No certification Availability Backg…" at bounding box center [242, 125] width 173 height 109
click at [160, 153] on input "Send rejection message If unchecked, the applicant will not receive a rejection…" at bounding box center [157, 153] width 3 height 3
checkbox input "true"
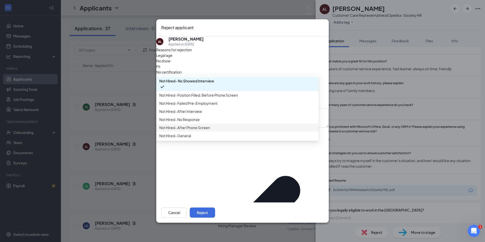
scroll to position [17, 0]
click at [191, 139] on span "Not Hired- General" at bounding box center [175, 136] width 32 height 6
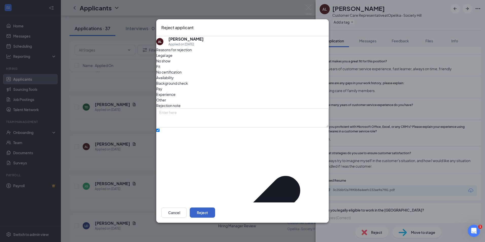
click at [215, 208] on button "Reject" at bounding box center [202, 213] width 25 height 10
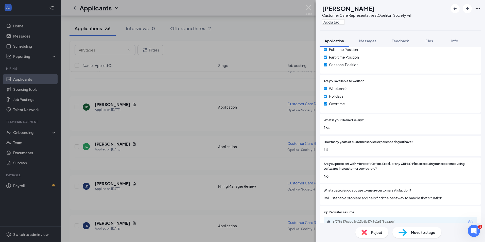
scroll to position [246, 0]
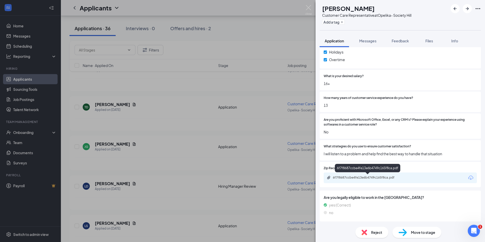
click at [384, 177] on div "6f7f8687ccbe4fe13e6b4749c165f8ca.pdf" at bounding box center [368, 178] width 71 height 4
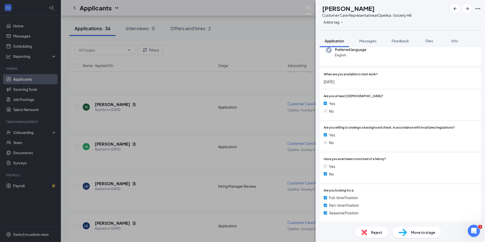
scroll to position [0, 0]
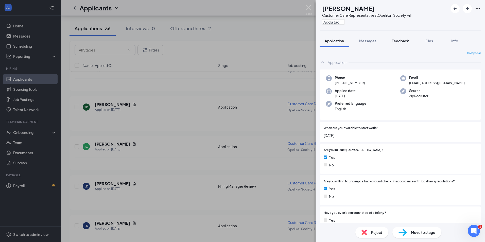
click at [396, 40] on span "Feedback" at bounding box center [400, 41] width 17 height 5
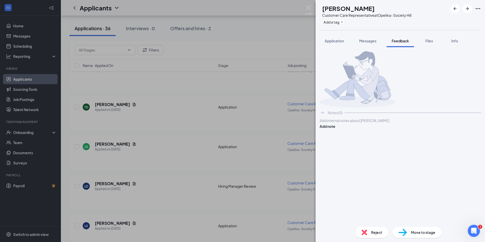
click at [333, 50] on div "Notes (0) Add internal notes about Jessica Griffiths Add note" at bounding box center [401, 135] width 170 height 176
click at [369, 123] on div at bounding box center [400, 120] width 161 height 5
click at [334, 36] on button "Application" at bounding box center [334, 41] width 29 height 13
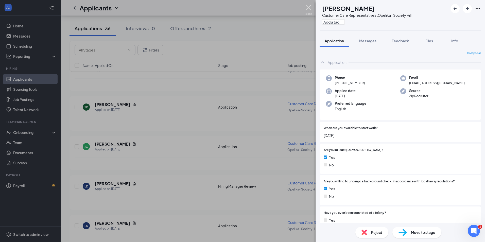
click at [309, 9] on img at bounding box center [309, 10] width 6 height 10
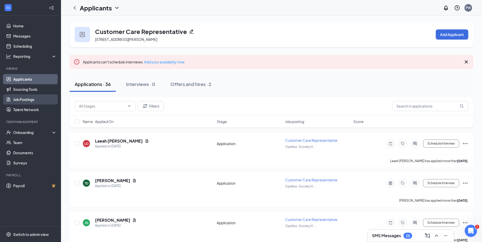
click at [29, 99] on link "Job Postings" at bounding box center [34, 99] width 43 height 10
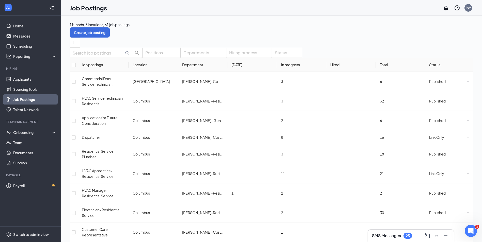
click at [74, 39] on div at bounding box center [72, 43] width 3 height 8
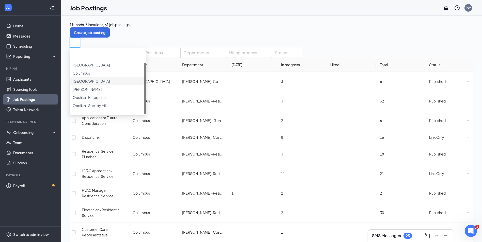
scroll to position [17, 0]
click at [106, 91] on span "Opelika- Society Hill" at bounding box center [90, 89] width 34 height 5
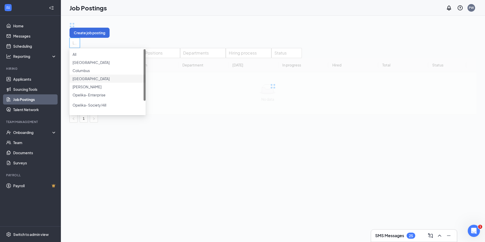
click at [212, 40] on div "Locations (1)" at bounding box center [273, 43] width 407 height 10
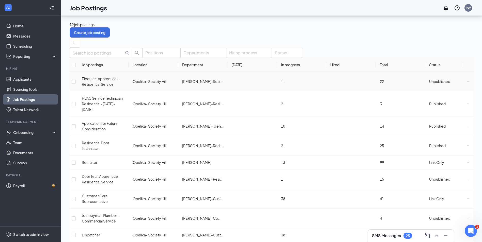
scroll to position [25, 0]
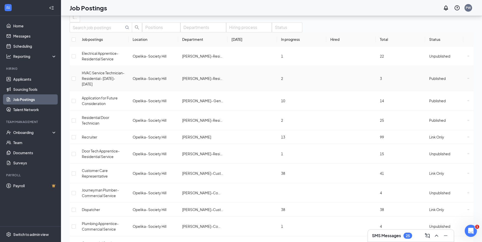
click at [467, 78] on icon "Ellipses" at bounding box center [468, 78] width 2 height 0
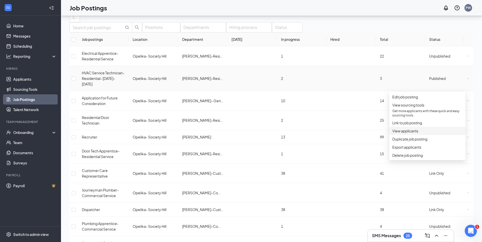
click at [410, 133] on span "View applicants" at bounding box center [405, 131] width 26 height 5
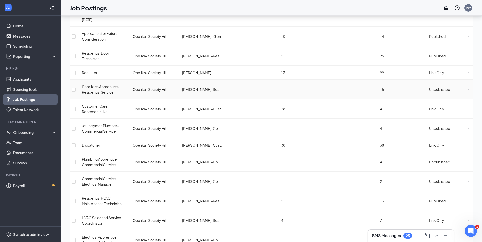
scroll to position [102, 0]
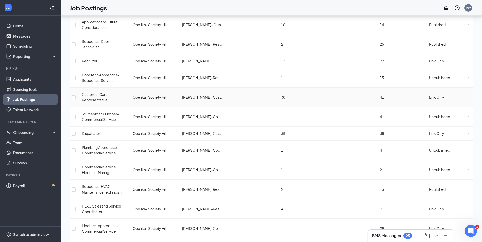
click at [467, 96] on icon "Ellipses" at bounding box center [468, 97] width 2 height 2
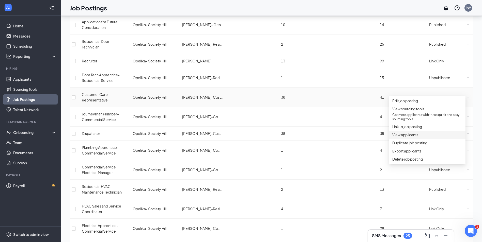
click at [405, 137] on span "View applicants" at bounding box center [405, 135] width 26 height 5
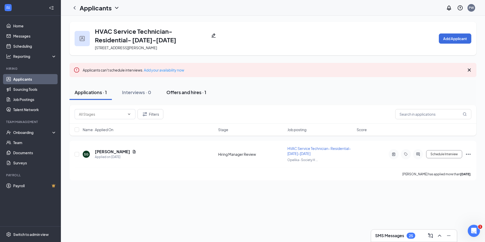
click at [183, 91] on div "Offers and hires · 1" at bounding box center [187, 92] width 40 height 6
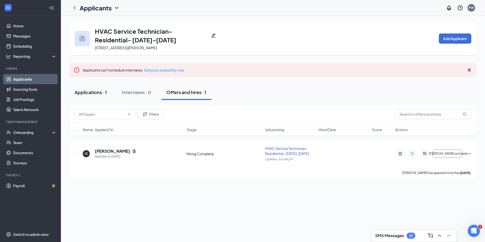
click at [100, 97] on button "Applications · 1" at bounding box center [91, 92] width 42 height 15
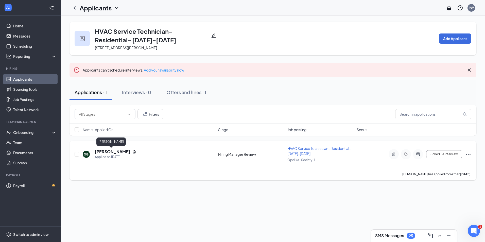
click at [108, 153] on h5 "Sidney Green" at bounding box center [112, 152] width 35 height 6
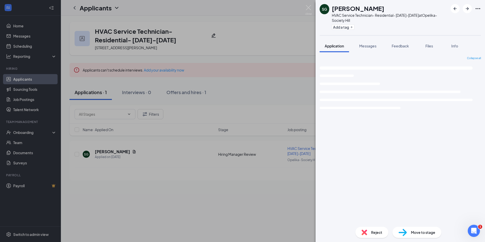
click at [399, 45] on span "Feedback" at bounding box center [400, 46] width 17 height 5
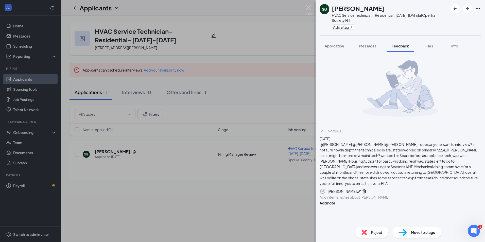
scroll to position [20, 0]
click at [328, 42] on button "Application" at bounding box center [334, 46] width 29 height 13
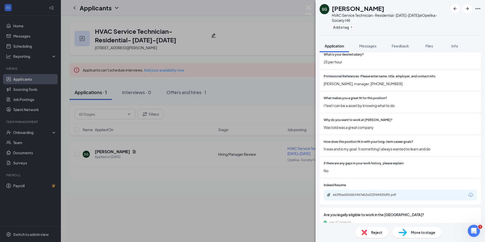
scroll to position [305, 0]
click at [363, 195] on div "e629bad43ddcf447eb2e322f69d35df0.pdf" at bounding box center [368, 195] width 71 height 4
click at [399, 48] on span "Feedback" at bounding box center [400, 46] width 17 height 5
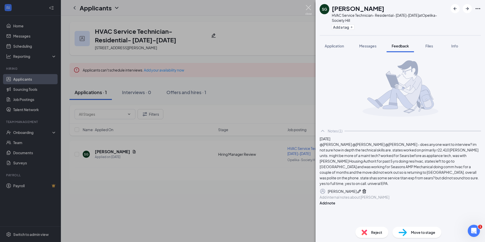
click at [309, 9] on img at bounding box center [309, 10] width 6 height 10
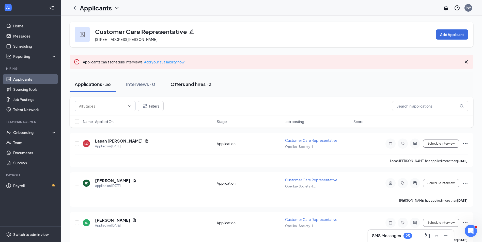
click at [188, 85] on div "Offers and hires · 2" at bounding box center [190, 84] width 41 height 6
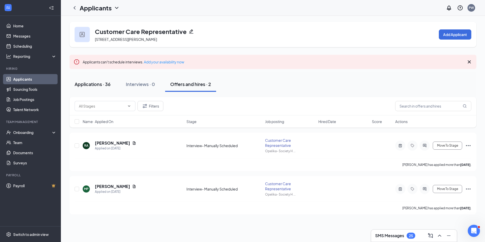
click at [90, 82] on div "Applications · 36" at bounding box center [93, 84] width 36 height 6
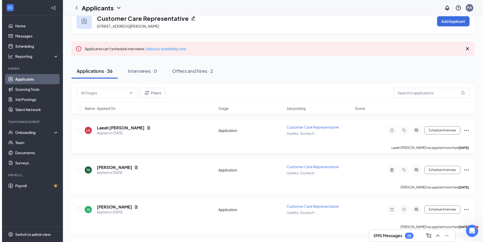
scroll to position [25, 0]
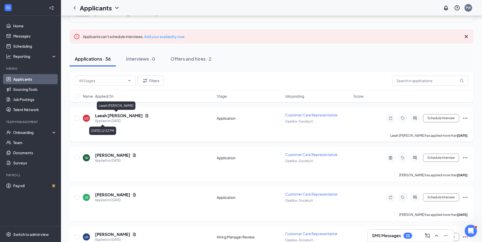
click at [117, 118] on h5 "Laeah O'Neail" at bounding box center [119, 116] width 48 height 6
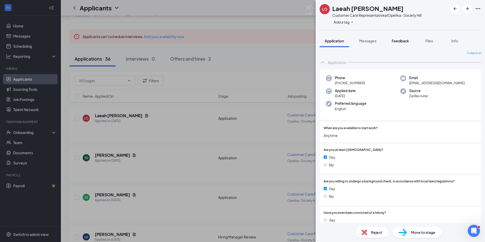
click at [396, 36] on button "Feedback" at bounding box center [400, 41] width 27 height 13
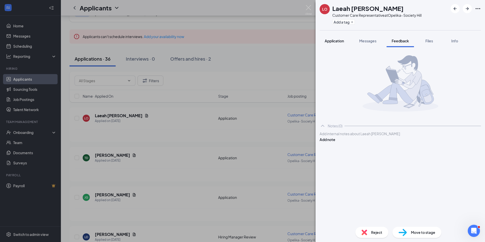
click at [333, 44] on button "Application" at bounding box center [334, 41] width 29 height 13
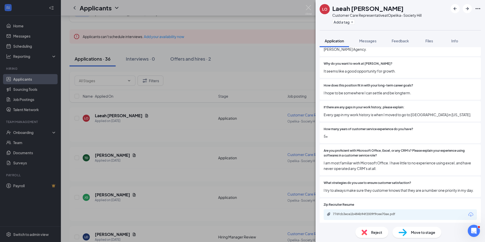
scroll to position [350, 0]
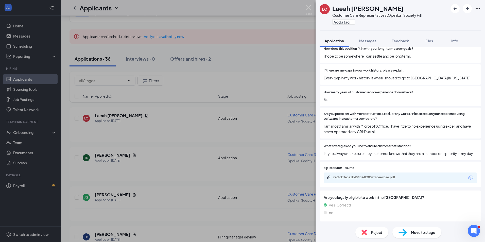
click at [356, 180] on div "776fcb3ece1b484b94f2009f9cee70ae.pdf" at bounding box center [368, 177] width 82 height 5
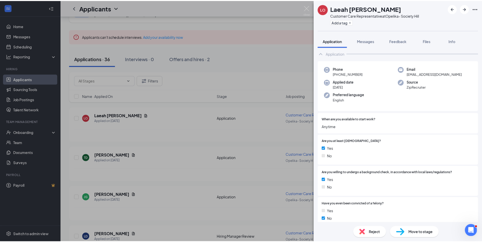
scroll to position [0, 0]
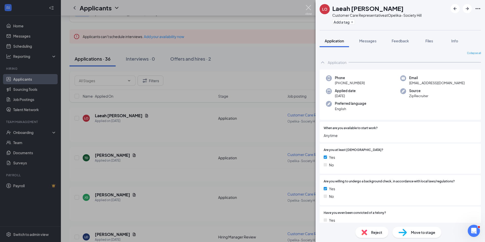
click at [306, 8] on img at bounding box center [309, 10] width 6 height 10
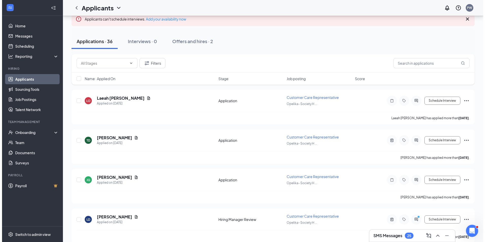
scroll to position [76, 0]
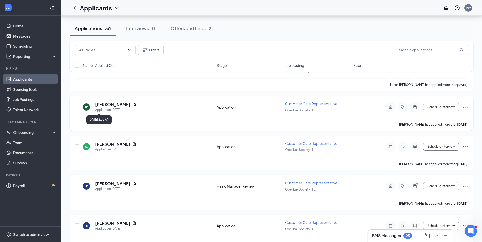
click at [107, 106] on h5 "Tonya Day" at bounding box center [112, 105] width 35 height 6
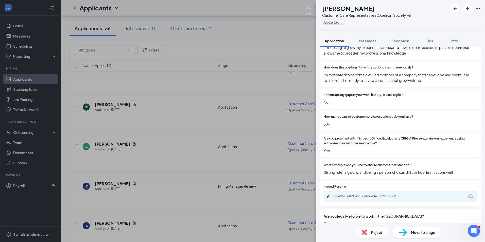
scroll to position [416, 0]
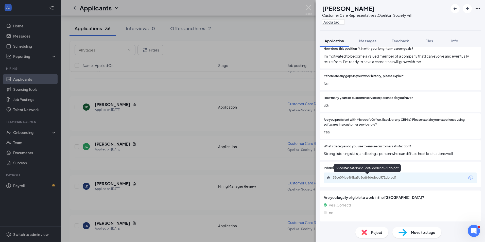
click at [374, 176] on div "38ce0f4ce4f8ba5c5cdf6dedecc571db.pdf" at bounding box center [368, 178] width 71 height 4
click at [399, 40] on span "Feedback" at bounding box center [400, 41] width 17 height 5
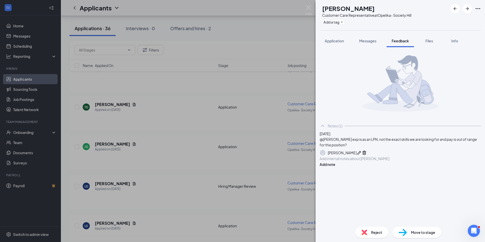
click at [372, 232] on span "Reject" at bounding box center [376, 233] width 11 height 6
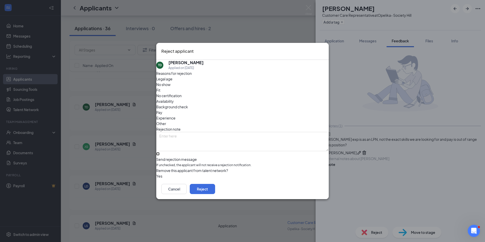
click at [160, 152] on input "Send rejection message If unchecked, the applicant will not receive a rejection…" at bounding box center [157, 153] width 3 height 3
checkbox input "true"
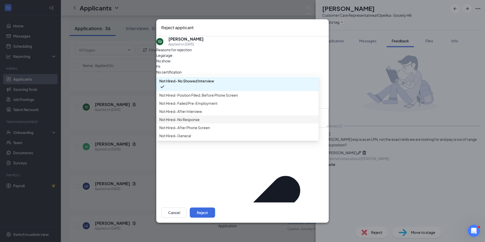
scroll to position [17, 0]
click at [200, 139] on span "Not Hired- General" at bounding box center [237, 136] width 156 height 6
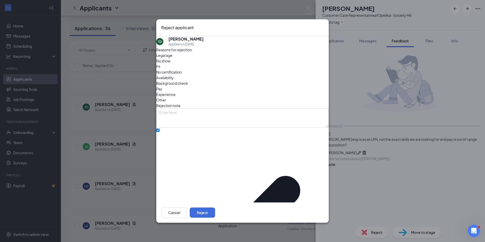
click at [160, 69] on span "Fit" at bounding box center [158, 67] width 4 height 6
click at [176, 92] on span "Experience" at bounding box center [165, 95] width 19 height 6
click at [220, 69] on div "Fit" at bounding box center [242, 67] width 173 height 6
click at [213, 89] on div "Pay" at bounding box center [242, 89] width 173 height 6
click at [215, 208] on button "Reject" at bounding box center [202, 213] width 25 height 10
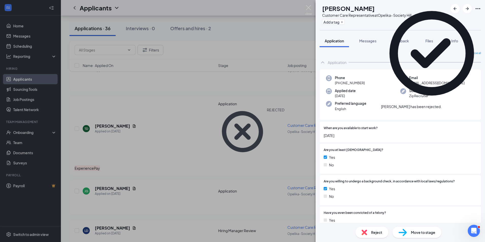
click at [400, 39] on span "Feedback" at bounding box center [400, 41] width 17 height 5
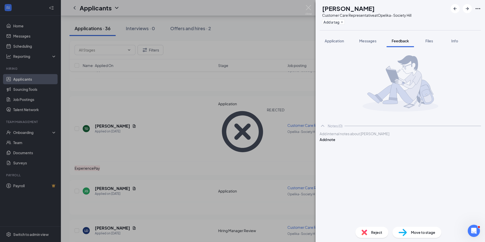
click at [336, 44] on button "Application" at bounding box center [334, 41] width 29 height 13
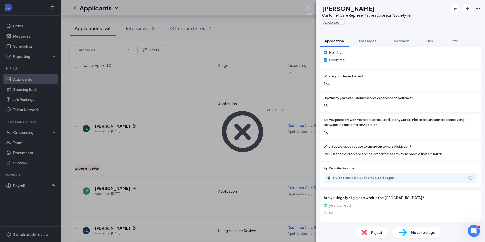
scroll to position [246, 0]
click at [362, 178] on div "6f7f8687ccbe4fe13e6b4749c165f8ca.pdf" at bounding box center [368, 178] width 71 height 4
click at [406, 45] on button "Feedback" at bounding box center [400, 41] width 27 height 13
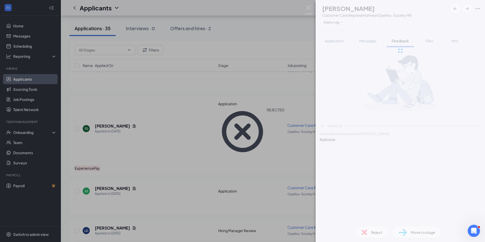
click at [347, 137] on div at bounding box center [400, 133] width 161 height 5
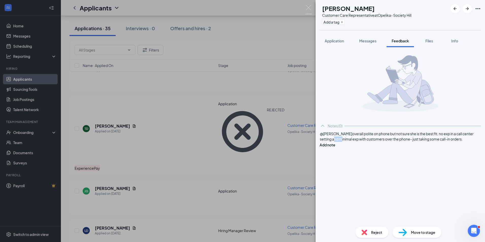
drag, startPoint x: 385, startPoint y: 146, endPoint x: 380, endPoint y: 147, distance: 5.8
click at [380, 141] on span "overall polite on phone but not sure she is the best fit. no exp in a call cent…" at bounding box center [397, 137] width 154 height 10
drag, startPoint x: 350, startPoint y: 152, endPoint x: 341, endPoint y: 153, distance: 8.4
click at [341, 141] on span "overall polite on phone but not sure she is the best fit. no exp in a call cent…" at bounding box center [397, 137] width 154 height 10
drag, startPoint x: 367, startPoint y: 153, endPoint x: 362, endPoint y: 153, distance: 5.3
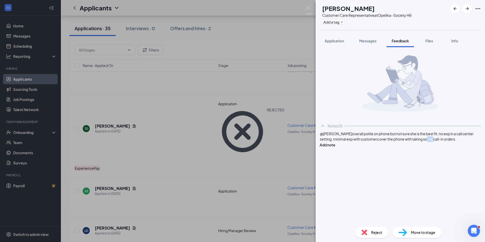
click at [362, 141] on span "overall polite on phone but not sure she is the best fit. no exp in a call cent…" at bounding box center [397, 137] width 154 height 10
click at [383, 141] on span "overall polite on phone but not sure she is the best fit. no exp in a call cent…" at bounding box center [397, 137] width 154 height 10
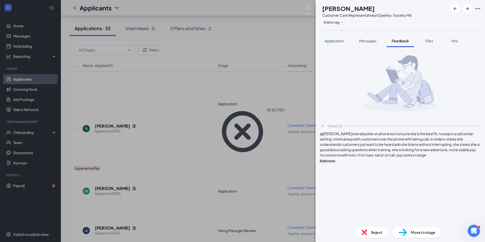
click at [361, 142] on span "overall polite on phone but not sure she is the best fit. no exp in a call cent…" at bounding box center [400, 145] width 160 height 26
click at [418, 147] on span "overall polite on phone but not sure she is the best fit. no exp in a call cent…" at bounding box center [400, 145] width 160 height 26
click at [409, 142] on span "overall polite on phone but not sure she is the best fit. no exp in a call cent…" at bounding box center [400, 145] width 160 height 26
click at [336, 158] on button "Add note" at bounding box center [328, 161] width 16 height 6
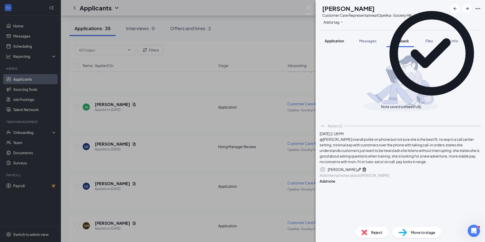
click at [334, 38] on button "Application" at bounding box center [334, 41] width 29 height 13
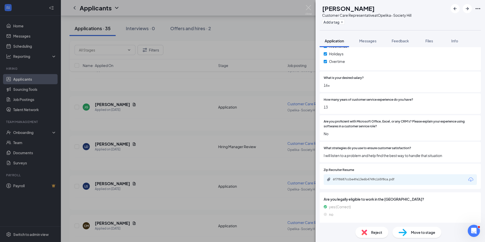
scroll to position [246, 0]
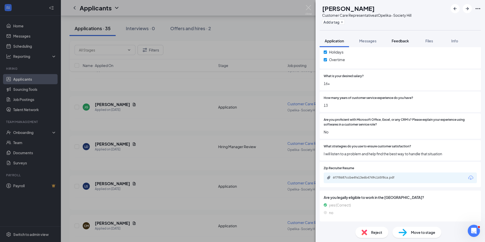
click at [396, 42] on span "Feedback" at bounding box center [400, 41] width 17 height 5
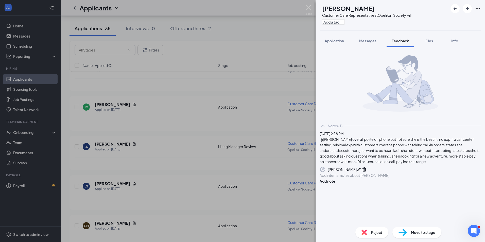
click at [424, 233] on span "Move to stage" at bounding box center [423, 233] width 24 height 6
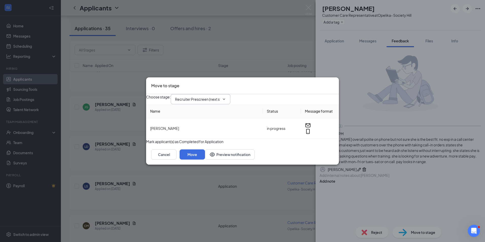
click at [205, 98] on span "Recruiter Prescreen (next stage)" at bounding box center [201, 99] width 60 height 10
click at [204, 96] on input "Recruiter Prescreen (next stage)" at bounding box center [197, 99] width 45 height 6
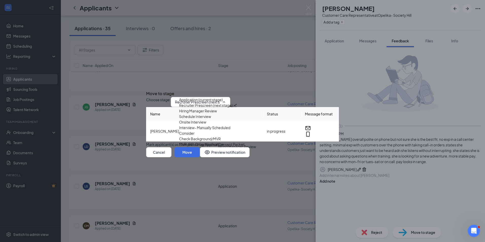
click at [209, 112] on div "Hiring Manager Review" at bounding box center [198, 111] width 38 height 6
type input "Hiring Manager Review"
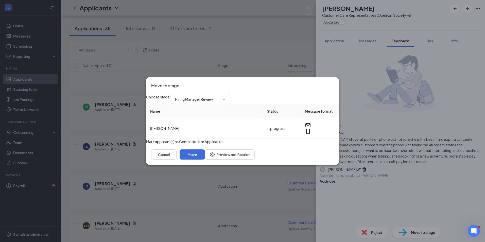
click at [146, 143] on button "button" at bounding box center [146, 142] width 0 height 6
drag, startPoint x: 326, startPoint y: 162, endPoint x: 331, endPoint y: 162, distance: 5.1
click at [205, 160] on button "Move" at bounding box center [192, 155] width 25 height 10
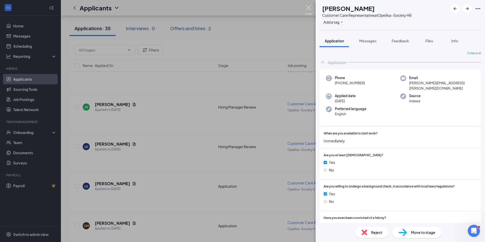
click at [307, 7] on img at bounding box center [309, 10] width 6 height 10
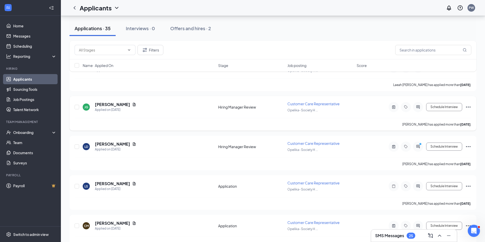
click at [109, 105] on h5 "Jessica Griffiths" at bounding box center [112, 105] width 35 height 6
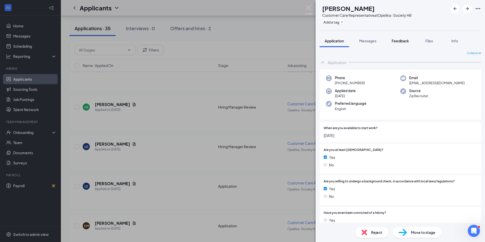
click at [400, 41] on span "Feedback" at bounding box center [400, 41] width 17 height 5
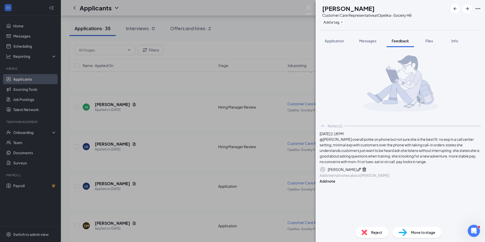
click at [357, 178] on div at bounding box center [400, 175] width 161 height 5
click at [473, 189] on div "some concerns about how well she will handle/learn the technology. would like t…" at bounding box center [400, 181] width 161 height 17
click at [336, 189] on button "Add note" at bounding box center [328, 187] width 16 height 6
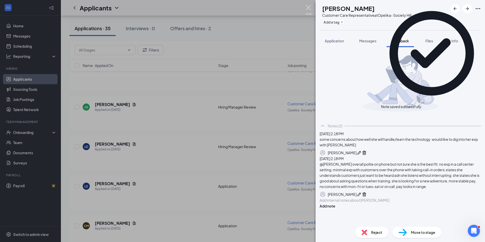
click at [309, 6] on img at bounding box center [309, 10] width 6 height 10
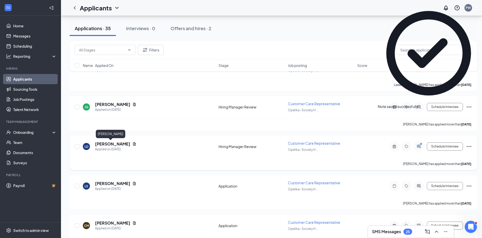
click at [107, 144] on h5 "Leslie Dell" at bounding box center [112, 144] width 35 height 6
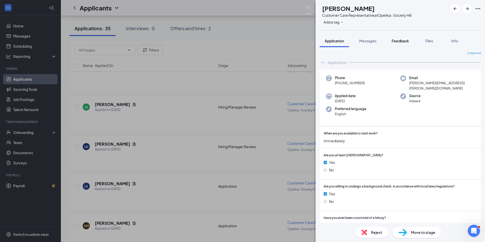
click at [394, 42] on span "Feedback" at bounding box center [400, 41] width 17 height 5
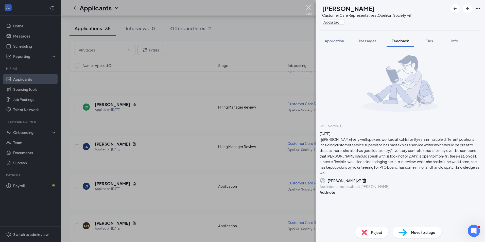
click at [307, 9] on img at bounding box center [309, 10] width 6 height 10
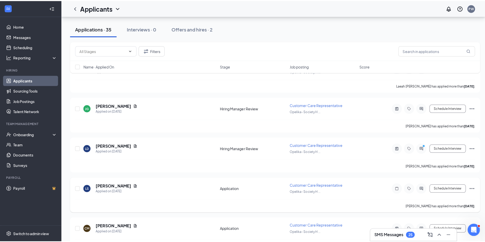
scroll to position [102, 0]
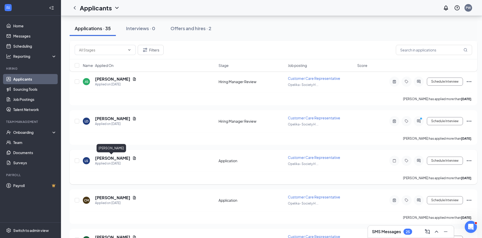
click at [112, 159] on h5 "lindy shealey" at bounding box center [112, 159] width 35 height 6
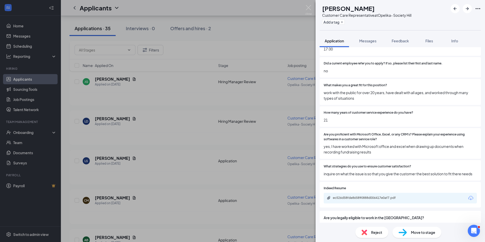
scroll to position [307, 0]
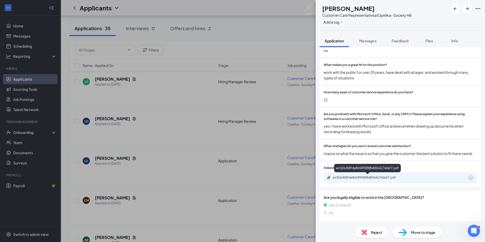
click at [359, 176] on div "ec526d58fde865890888d006417e0af7.pdf" at bounding box center [368, 178] width 71 height 4
click at [390, 38] on button "Feedback" at bounding box center [400, 41] width 27 height 13
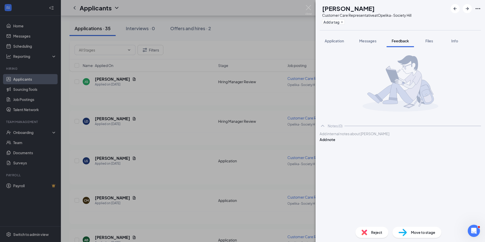
click at [397, 137] on div at bounding box center [400, 133] width 161 height 5
click at [340, 141] on span "have interviewed in past and i recall liking her but not being quite sure she w…" at bounding box center [399, 137] width 158 height 10
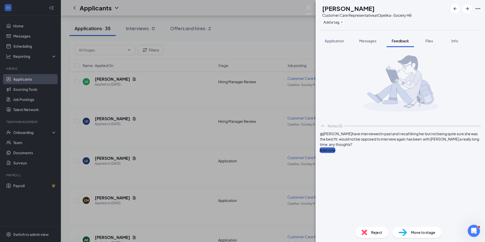
click at [336, 148] on button "Add note" at bounding box center [328, 151] width 16 height 6
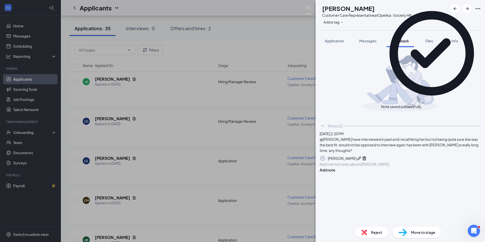
click at [409, 232] on div "Move to stage" at bounding box center [417, 232] width 49 height 11
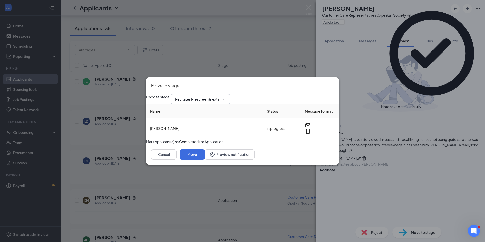
click at [209, 96] on input "Recruiter Prescreen (next stage)" at bounding box center [197, 99] width 45 height 6
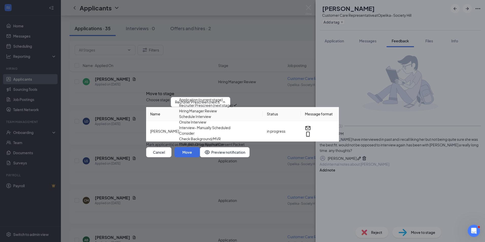
click at [202, 112] on div "Hiring Manager Review" at bounding box center [198, 111] width 38 height 6
type input "Hiring Manager Review"
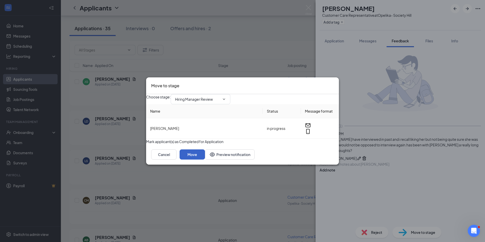
click at [205, 160] on button "Move" at bounding box center [192, 155] width 25 height 10
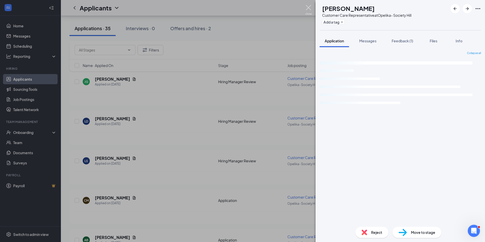
click at [310, 10] on img at bounding box center [309, 10] width 6 height 10
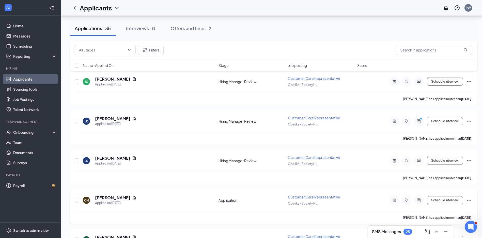
click at [107, 197] on h5 "Crystal Mitchell" at bounding box center [112, 198] width 35 height 6
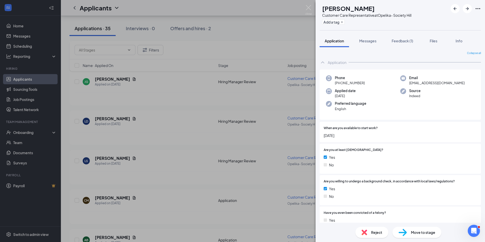
click at [396, 43] on button "Feedback (1)" at bounding box center [403, 41] width 32 height 13
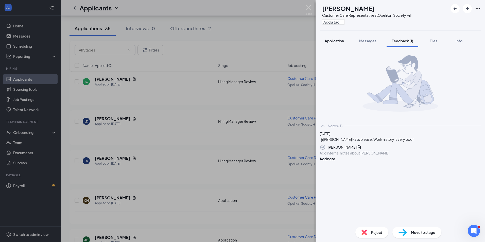
click at [330, 43] on div "Application" at bounding box center [334, 40] width 19 height 5
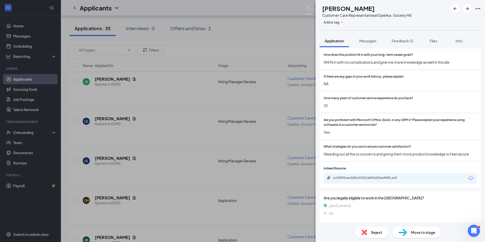
scroll to position [355, 0]
click at [365, 179] on div "cc03892caa3db1422b2a803d63ee9080.pdf" at bounding box center [368, 177] width 71 height 4
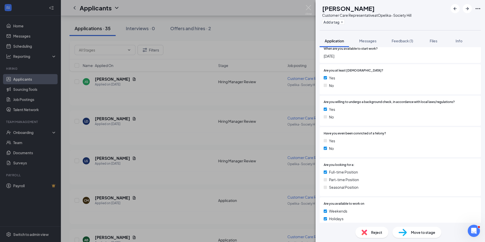
scroll to position [74, 0]
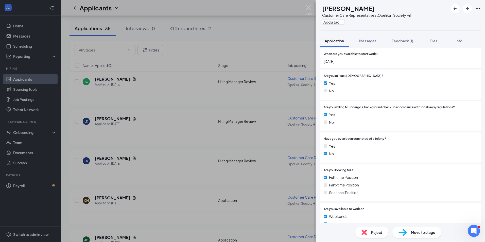
click at [370, 228] on div "Reject" at bounding box center [372, 232] width 33 height 11
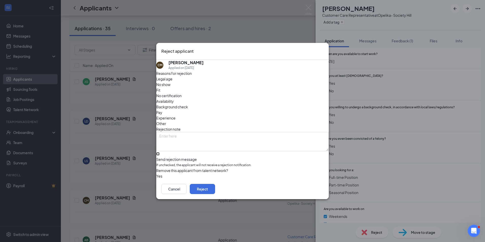
click at [160, 152] on input "Send rejection message If unchecked, the applicant will not receive a rejection…" at bounding box center [157, 153] width 3 height 3
checkbox input "true"
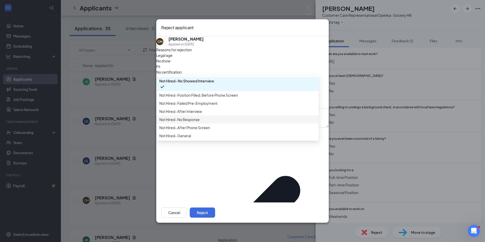
scroll to position [17, 0]
click at [191, 139] on span "Not Hired- General" at bounding box center [175, 136] width 32 height 6
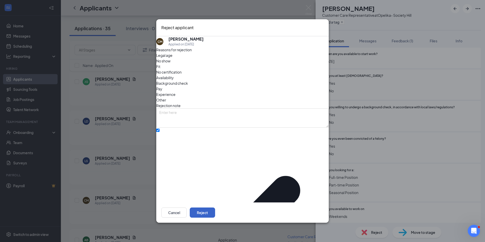
click at [215, 208] on button "Reject" at bounding box center [202, 213] width 25 height 10
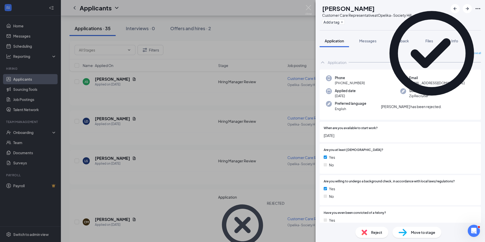
click at [394, 38] on button "Feedback" at bounding box center [400, 41] width 27 height 13
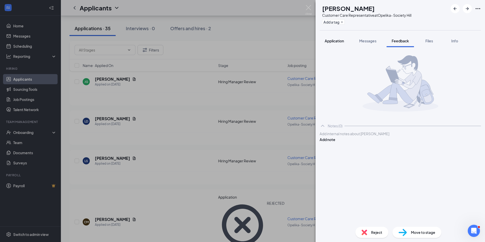
click at [347, 45] on button "Application" at bounding box center [334, 41] width 29 height 13
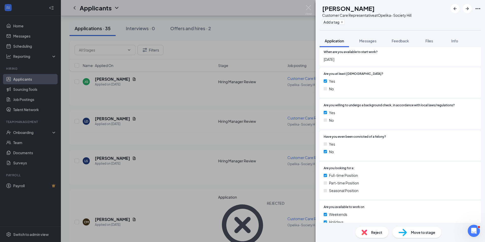
scroll to position [246, 0]
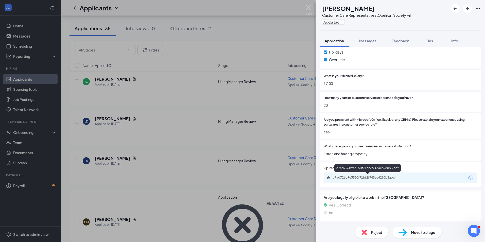
click at [383, 177] on div "c7ad726b9e3550f71bf2f743ae6280b3.pdf" at bounding box center [368, 178] width 71 height 4
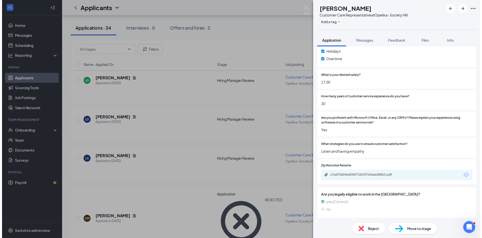
scroll to position [245, 0]
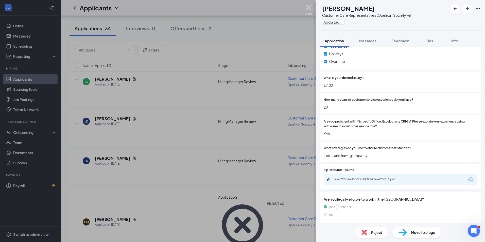
drag, startPoint x: 311, startPoint y: 6, endPoint x: 298, endPoint y: 19, distance: 18.0
click at [311, 7] on img at bounding box center [309, 10] width 6 height 10
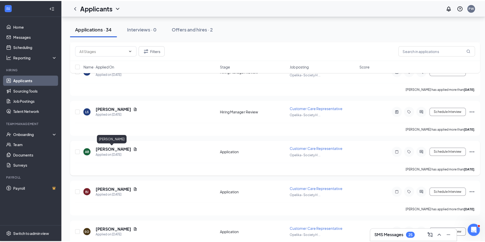
scroll to position [203, 0]
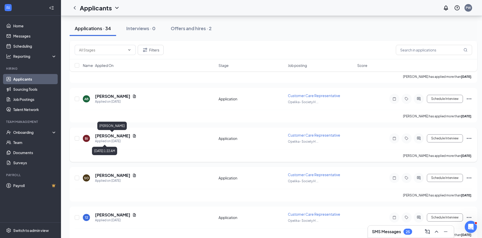
click at [113, 136] on h5 "Brittani Jackson" at bounding box center [112, 136] width 35 height 6
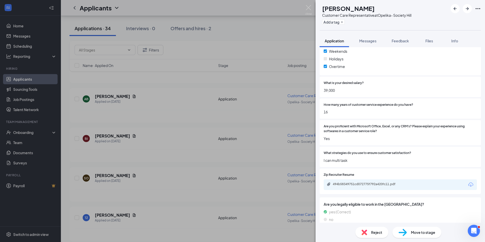
scroll to position [246, 0]
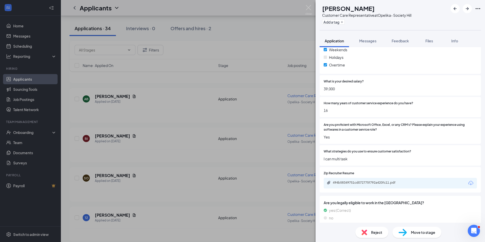
click at [373, 181] on div "494b58349751cd072775f792a420fc11.pdf" at bounding box center [368, 183] width 71 height 4
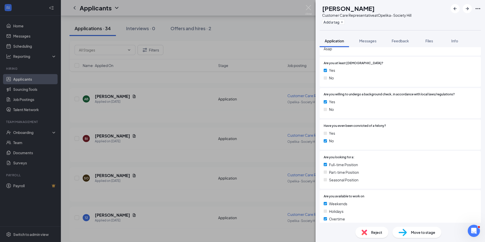
scroll to position [0, 0]
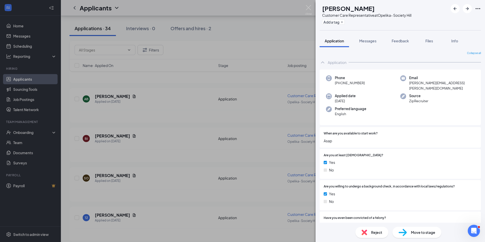
click at [397, 42] on span "Feedback" at bounding box center [400, 41] width 17 height 5
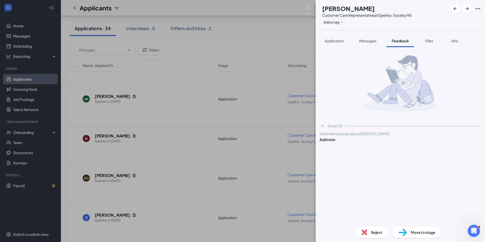
click at [333, 41] on span "Application" at bounding box center [334, 41] width 19 height 5
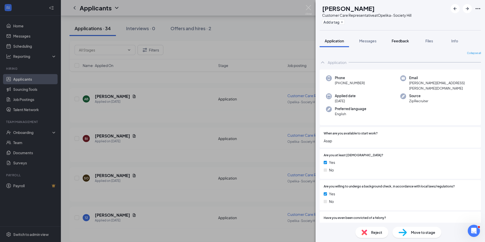
click at [402, 42] on span "Feedback" at bounding box center [400, 41] width 17 height 5
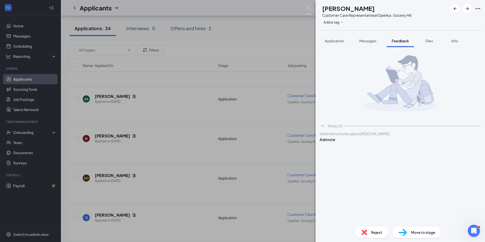
click at [354, 137] on div at bounding box center [400, 133] width 161 height 5
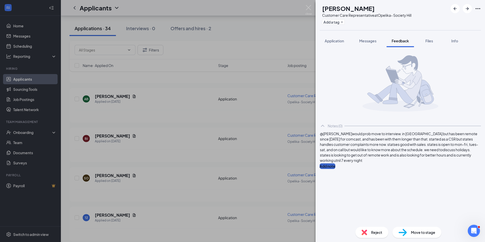
click at [336, 164] on button "Add note" at bounding box center [328, 167] width 16 height 6
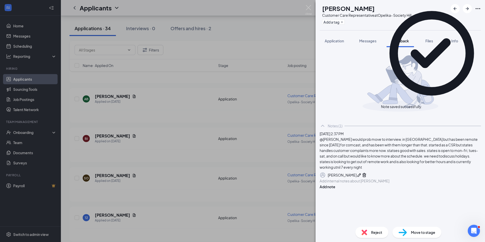
click at [419, 232] on span "Move to stage" at bounding box center [423, 233] width 24 height 6
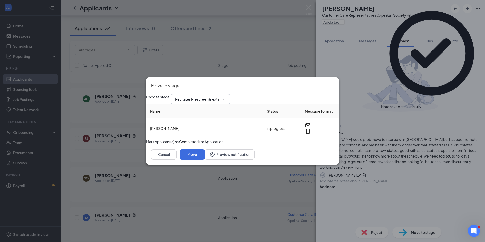
click at [220, 98] on input "Recruiter Prescreen (next stage)" at bounding box center [197, 99] width 45 height 6
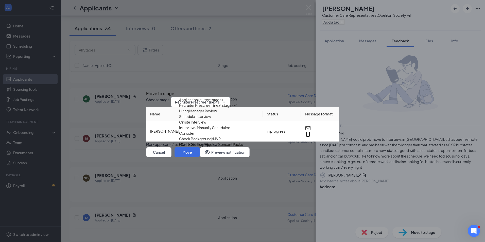
click at [217, 113] on div "Hiring Manager Review" at bounding box center [198, 111] width 38 height 6
type input "Hiring Manager Review"
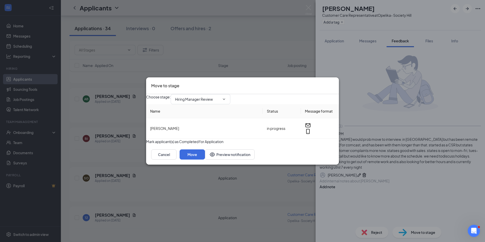
click at [146, 144] on button "button" at bounding box center [146, 142] width 0 height 6
click at [205, 160] on button "Move" at bounding box center [192, 155] width 25 height 10
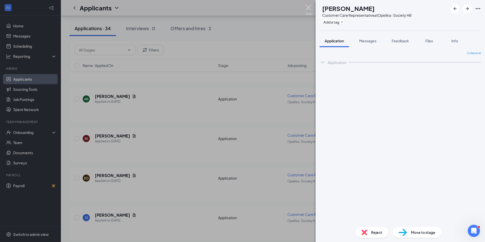
click at [310, 12] on img at bounding box center [309, 10] width 6 height 10
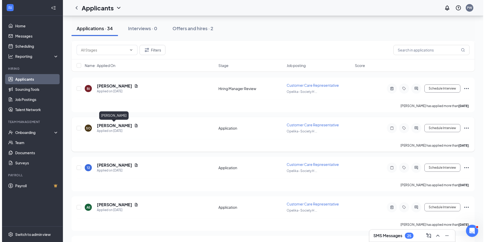
scroll to position [254, 0]
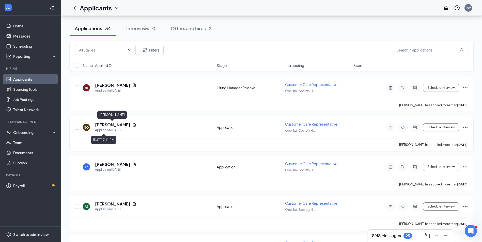
click at [113, 124] on h5 "Serenity Oliver" at bounding box center [112, 125] width 35 height 6
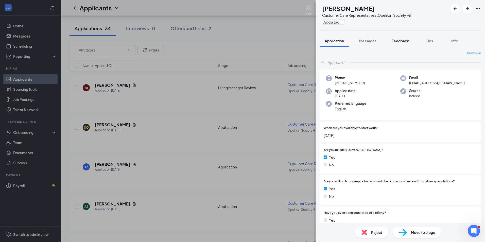
click at [400, 37] on button "Feedback" at bounding box center [400, 41] width 27 height 13
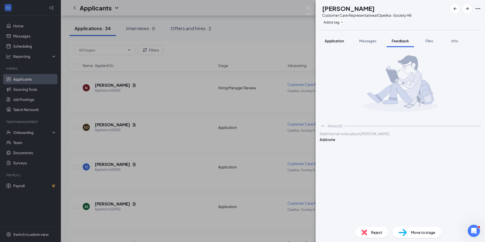
click at [322, 46] on button "Application" at bounding box center [334, 41] width 29 height 13
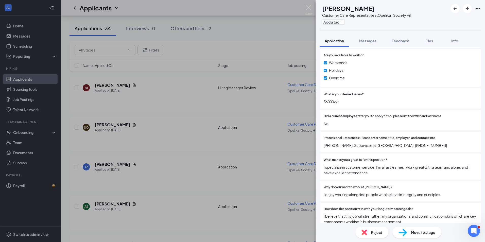
scroll to position [229, 0]
click at [397, 39] on span "Feedback" at bounding box center [400, 41] width 17 height 5
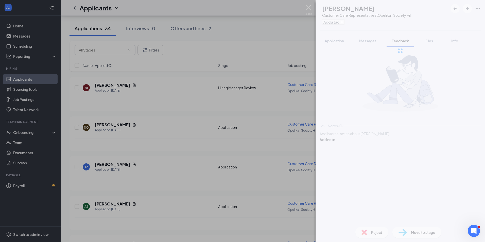
click at [325, 37] on button "Application" at bounding box center [334, 41] width 29 height 13
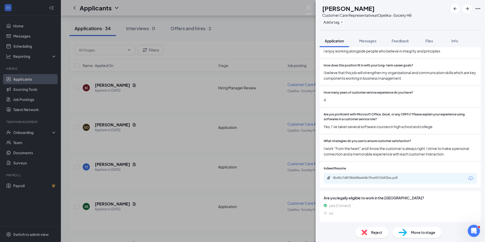
scroll to position [372, 0]
click at [359, 176] on div "0bd5c7d870bb88ae04b79ce927ddf2ba.pdf" at bounding box center [368, 177] width 71 height 4
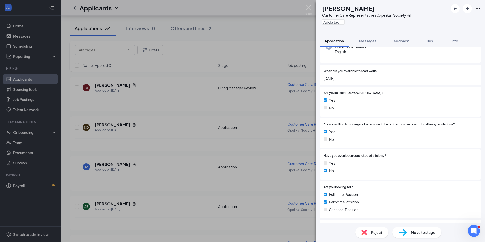
scroll to position [0, 0]
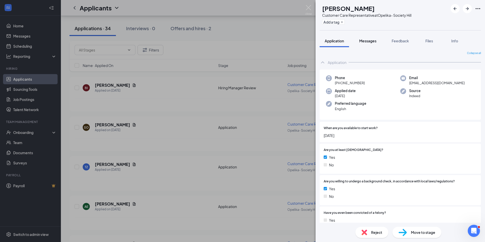
click at [371, 42] on span "Messages" at bounding box center [368, 41] width 17 height 5
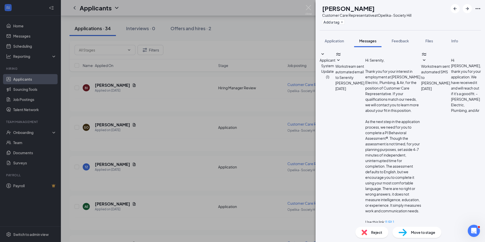
drag, startPoint x: 398, startPoint y: 196, endPoint x: 383, endPoint y: 198, distance: 14.3
type textarea "Hello Serenity. This is Paige from Dixie Electric Plumbing and Air. I tried to …"
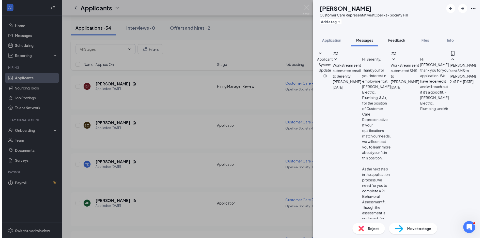
scroll to position [3, 0]
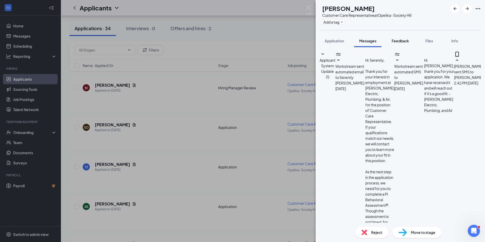
click at [398, 42] on span "Feedback" at bounding box center [400, 41] width 17 height 5
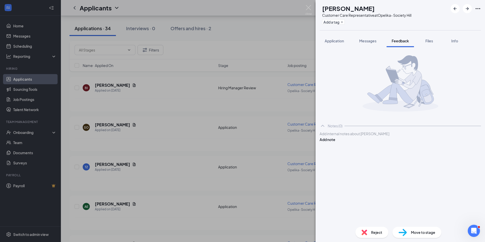
drag, startPoint x: 367, startPoint y: 148, endPoint x: 367, endPoint y: 145, distance: 2.8
click at [367, 142] on div "Add internal notes about Serenity Oliver Add note" at bounding box center [400, 136] width 161 height 11
click at [367, 137] on div at bounding box center [400, 133] width 161 height 5
click at [336, 142] on button "Add note" at bounding box center [328, 140] width 16 height 6
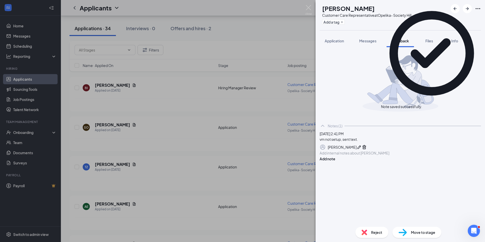
click at [420, 237] on div "Move to stage" at bounding box center [417, 232] width 49 height 11
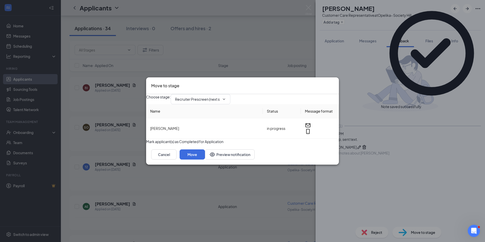
click at [146, 143] on button "button" at bounding box center [146, 142] width 0 height 6
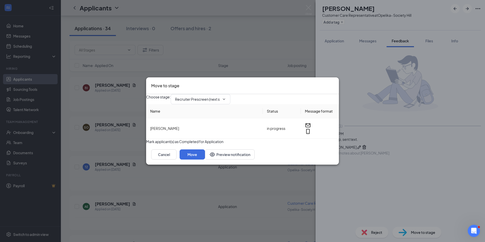
click at [325, 165] on div "Cancel Move Preview notification" at bounding box center [242, 154] width 193 height 20
click at [205, 160] on button "Move" at bounding box center [192, 155] width 25 height 10
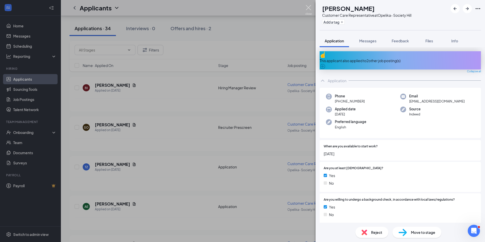
click at [308, 9] on img at bounding box center [309, 10] width 6 height 10
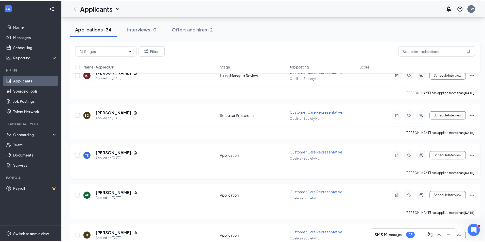
scroll to position [305, 0]
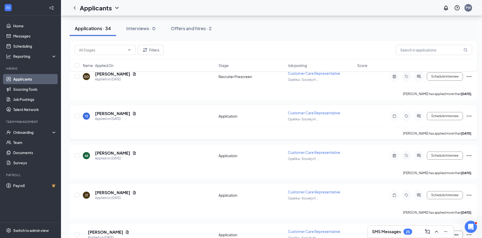
click at [108, 114] on h5 "Tammy Zimdahl" at bounding box center [112, 114] width 35 height 6
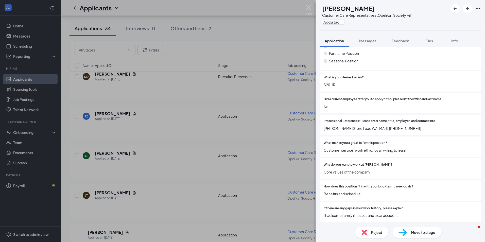
scroll to position [229, 0]
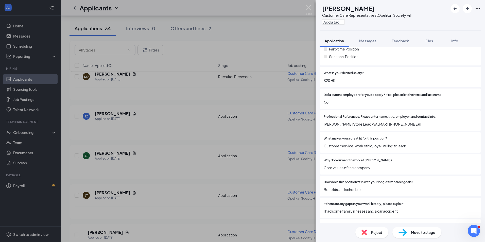
click at [399, 44] on button "Feedback" at bounding box center [400, 41] width 27 height 13
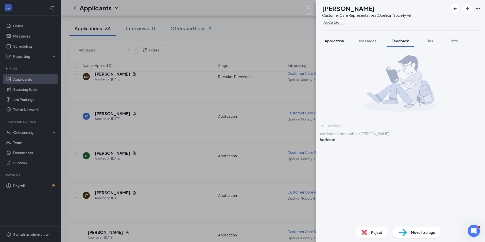
click at [337, 41] on span "Application" at bounding box center [334, 41] width 19 height 5
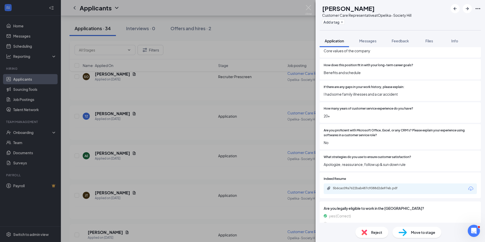
scroll to position [352, 0]
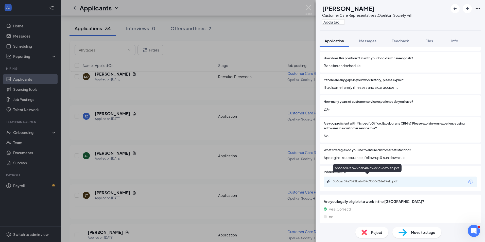
click at [379, 180] on div "5b6cac09a7622bab487c9388d2de97eb.pdf" at bounding box center [368, 182] width 71 height 4
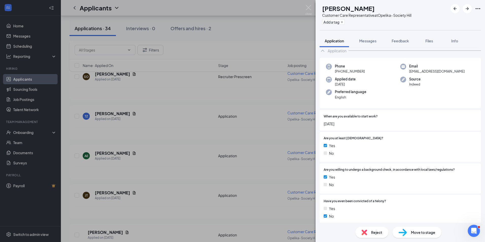
scroll to position [0, 0]
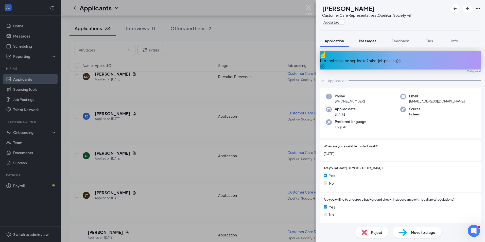
click at [456, 58] on div "This applicant also applied to 2 other job posting(s)" at bounding box center [400, 61] width 161 height 6
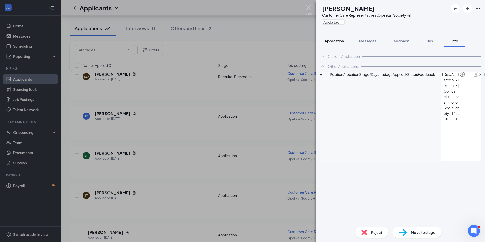
click at [331, 42] on span "Application" at bounding box center [334, 41] width 19 height 5
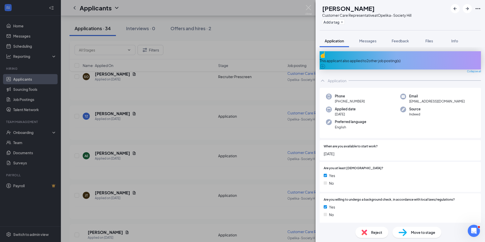
click at [386, 59] on div "This applicant also applied to 2 other job posting(s)" at bounding box center [400, 61] width 161 height 6
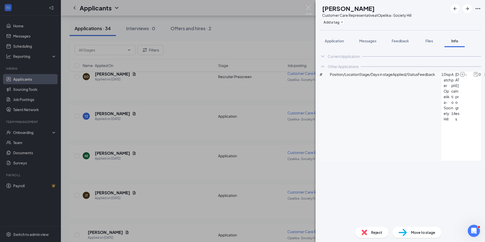
click at [330, 40] on span "Application" at bounding box center [334, 41] width 19 height 5
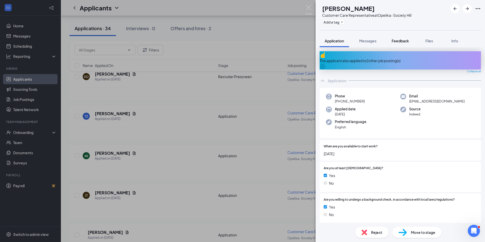
click at [402, 42] on span "Feedback" at bounding box center [400, 41] width 17 height 5
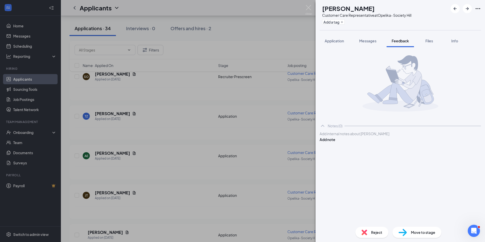
click at [371, 137] on div at bounding box center [400, 133] width 161 height 5
click at [457, 142] on div "will screen 9/17 at 10am Add note" at bounding box center [400, 136] width 161 height 11
click at [336, 139] on button "Add note" at bounding box center [328, 140] width 16 height 6
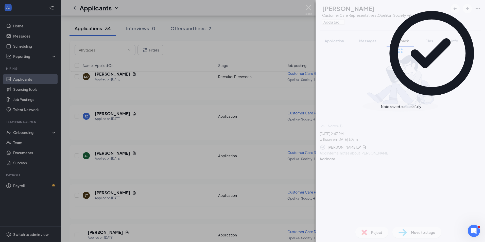
click at [413, 233] on span "Move to stage" at bounding box center [423, 233] width 24 height 6
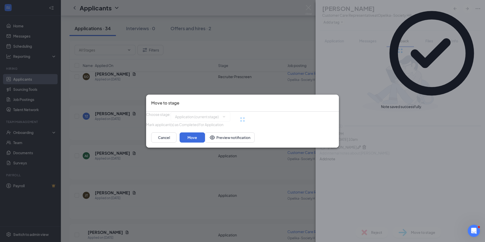
type input "Recruiter Prescreen (next stage)"
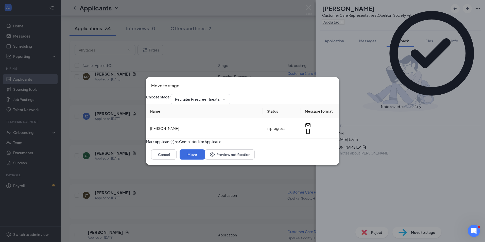
drag, startPoint x: 156, startPoint y: 141, endPoint x: 159, endPoint y: 145, distance: 4.8
click at [157, 142] on div "Choose stage : Recruiter Prescreen (next stage) Name Status Message format Tamm…" at bounding box center [242, 119] width 193 height 50
click at [146, 144] on button "button" at bounding box center [146, 142] width 0 height 6
click at [205, 160] on button "Move" at bounding box center [192, 155] width 25 height 10
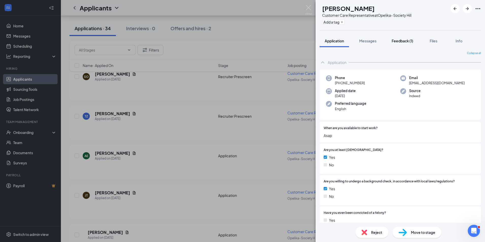
click at [406, 43] on button "Feedback (1)" at bounding box center [403, 41] width 32 height 13
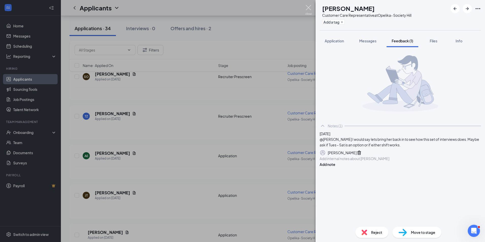
click at [309, 8] on img at bounding box center [309, 10] width 6 height 10
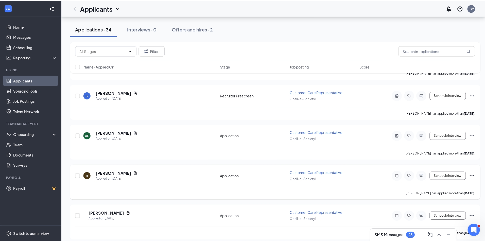
scroll to position [381, 0]
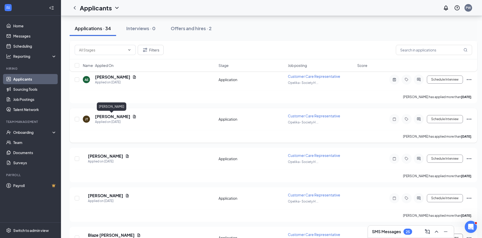
click at [107, 114] on h5 "Jadora Thomas" at bounding box center [112, 117] width 35 height 6
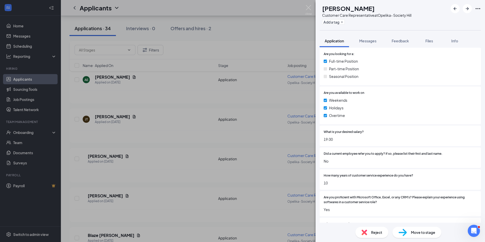
scroll to position [141, 0]
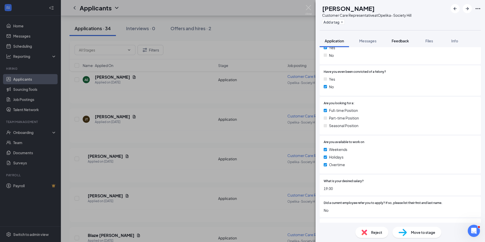
click at [398, 41] on span "Feedback" at bounding box center [400, 41] width 17 height 5
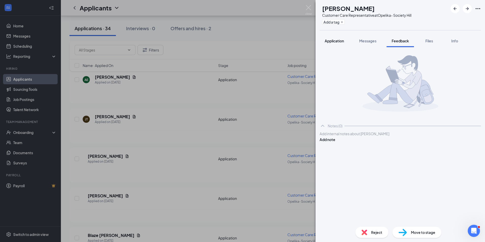
click at [339, 42] on span "Application" at bounding box center [334, 41] width 19 height 5
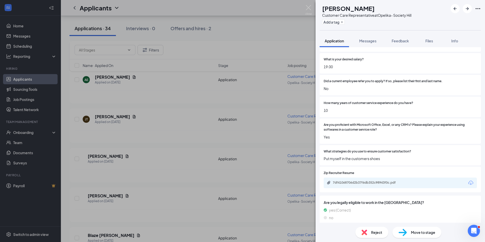
scroll to position [268, 0]
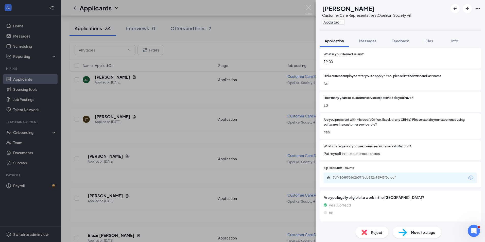
click at [375, 180] on div "7df41068706d2b37f6db352c98943f0c.pdf" at bounding box center [368, 178] width 82 height 5
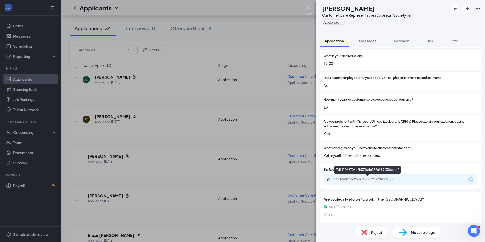
click at [370, 182] on div "7df41068706d2b37f6db352c98943f0c.pdf" at bounding box center [368, 179] width 82 height 5
click at [312, 11] on img at bounding box center [309, 10] width 6 height 10
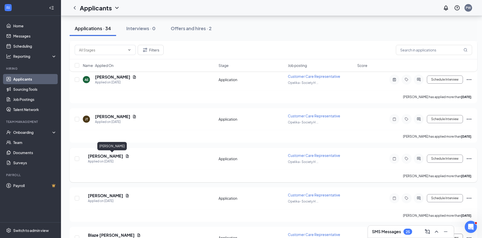
click at [121, 153] on div "BH Bentley Hudmon Applied on Sep 2 Application Customer Care Representative Ope…" at bounding box center [273, 161] width 397 height 17
click at [122, 157] on h5 "Bentley Hudmon" at bounding box center [105, 157] width 35 height 6
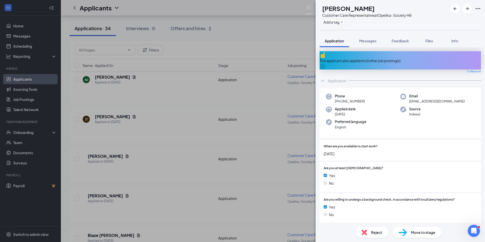
click at [450, 55] on div "This applicant also applied to 2 other job posting(s)" at bounding box center [400, 60] width 161 height 18
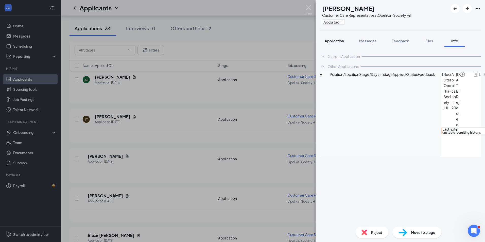
click at [337, 43] on span "Application" at bounding box center [334, 41] width 19 height 5
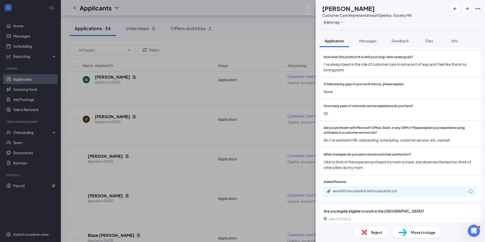
scroll to position [402, 0]
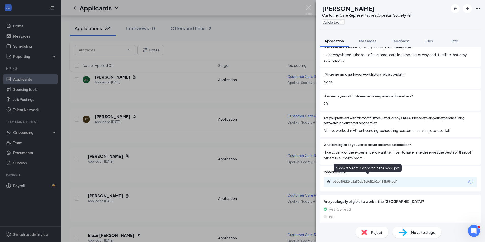
click at [403, 180] on div "e6dd39f224c2a50db3c9df1b1b416b58.pdf" at bounding box center [368, 182] width 71 height 4
click at [403, 43] on button "Feedback" at bounding box center [400, 41] width 27 height 13
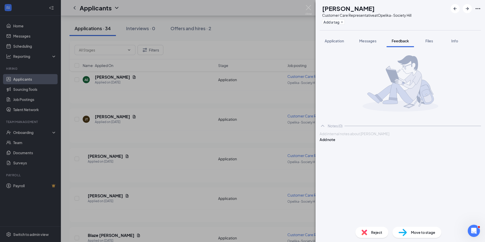
click at [350, 137] on div at bounding box center [400, 133] width 161 height 5
click at [470, 142] on div "@Carley Carrell pay out of range Add note" at bounding box center [400, 136] width 161 height 11
click at [336, 142] on button "Add note" at bounding box center [328, 140] width 16 height 6
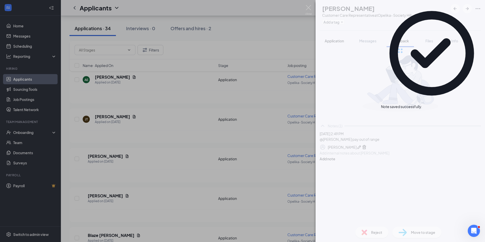
click at [335, 40] on div at bounding box center [401, 51] width 170 height 102
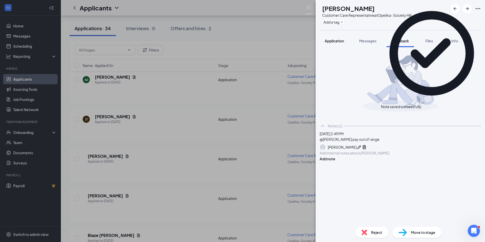
click at [330, 42] on span "Application" at bounding box center [334, 41] width 19 height 5
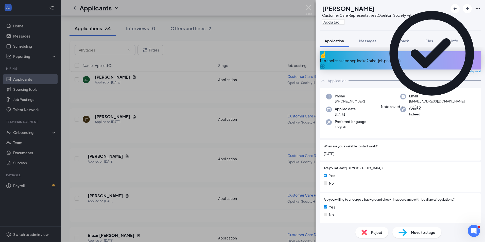
click at [369, 233] on div "Reject" at bounding box center [372, 232] width 33 height 11
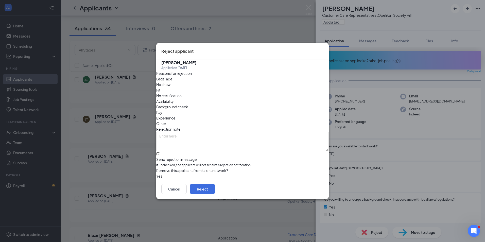
click at [160, 152] on input "Send rejection message If unchecked, the applicant will not receive a rejection…" at bounding box center [157, 153] width 3 height 3
checkbox input "true"
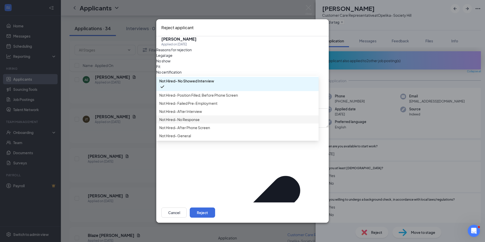
scroll to position [17, 0]
click at [191, 139] on span "Not Hired- General" at bounding box center [175, 136] width 32 height 6
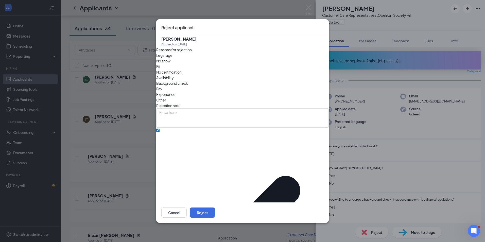
click at [214, 89] on div "Pay" at bounding box center [242, 89] width 173 height 6
click at [215, 208] on button "Reject" at bounding box center [202, 213] width 25 height 10
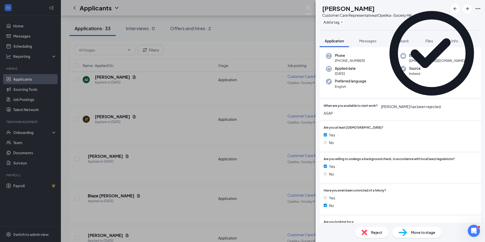
scroll to position [102, 0]
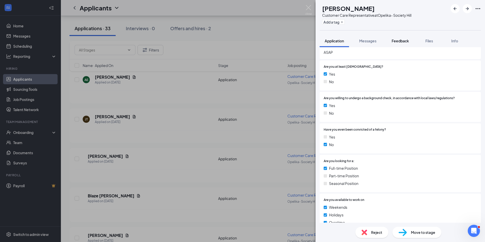
click at [399, 40] on span "Feedback" at bounding box center [400, 41] width 17 height 5
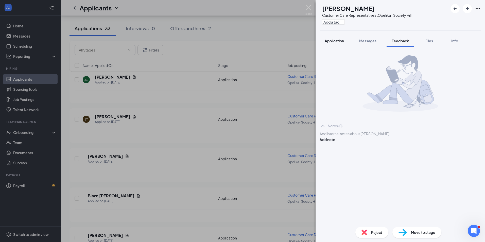
click at [336, 41] on span "Application" at bounding box center [334, 41] width 19 height 5
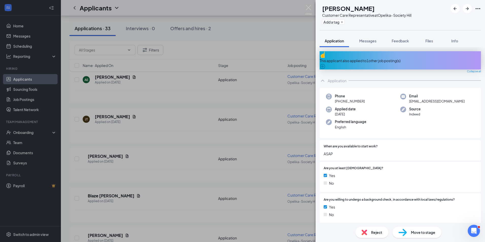
drag, startPoint x: 399, startPoint y: 41, endPoint x: 332, endPoint y: 46, distance: 67.0
click at [399, 41] on span "Feedback" at bounding box center [400, 41] width 17 height 5
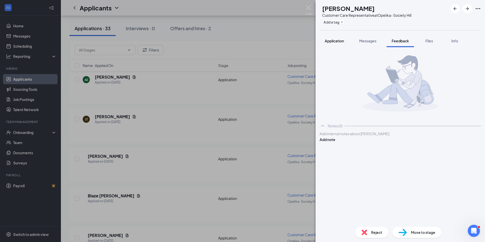
click at [333, 43] on span "Application" at bounding box center [334, 41] width 19 height 5
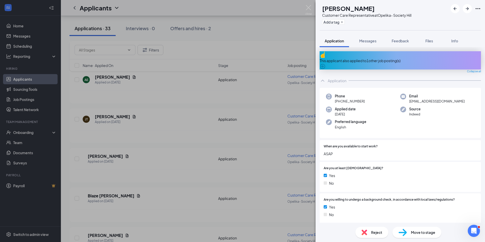
click at [419, 58] on div "This applicant also applied to 1 other job posting(s)" at bounding box center [400, 61] width 161 height 6
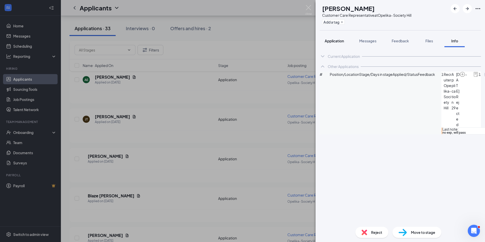
click at [334, 40] on span "Application" at bounding box center [334, 41] width 19 height 5
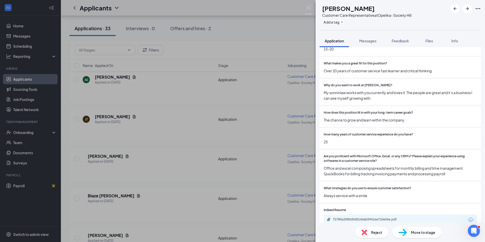
scroll to position [330, 0]
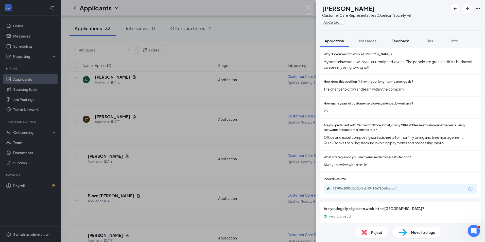
click at [406, 39] on span "Feedback" at bounding box center [400, 41] width 17 height 5
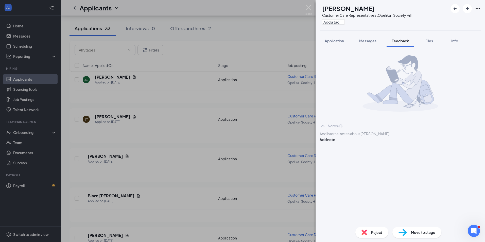
click at [336, 47] on button "Application" at bounding box center [334, 41] width 29 height 13
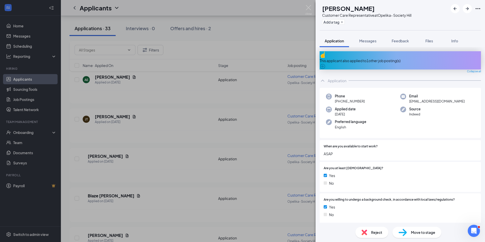
click at [443, 58] on div "This applicant also applied to 1 other job posting(s)" at bounding box center [400, 61] width 161 height 6
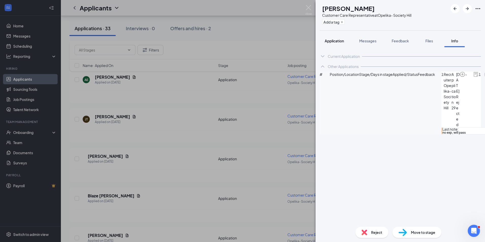
click at [334, 41] on span "Application" at bounding box center [334, 41] width 19 height 5
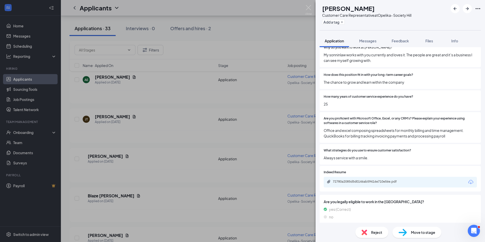
scroll to position [337, 0]
click at [381, 177] on div "72780a2085d5d0146ab59416e710e56e.pdf" at bounding box center [400, 182] width 153 height 11
click at [382, 180] on div "72780a2085d5d0146ab59416e710e56e.pdf" at bounding box center [368, 182] width 71 height 4
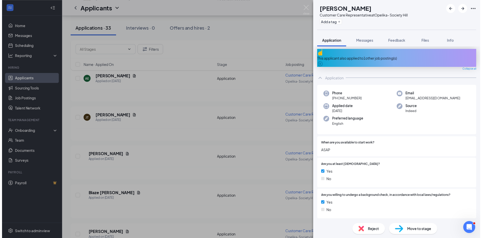
scroll to position [0, 0]
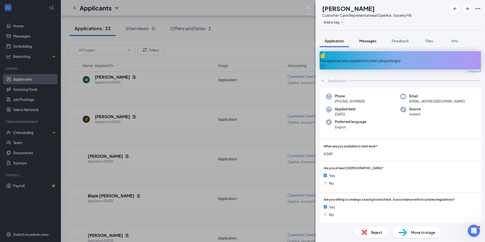
click at [375, 41] on span "Messages" at bounding box center [368, 41] width 17 height 5
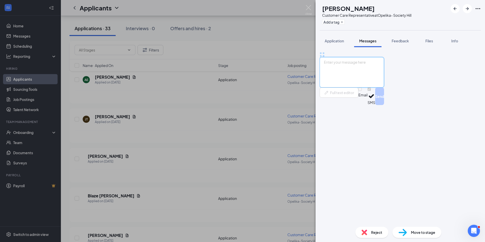
click at [368, 88] on textarea at bounding box center [352, 72] width 64 height 30
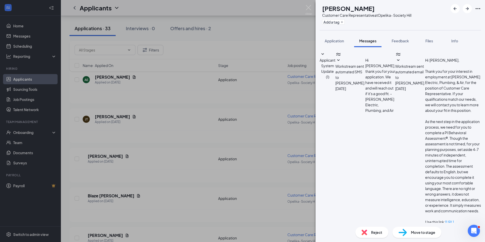
drag, startPoint x: 368, startPoint y: 191, endPoint x: 352, endPoint y: 191, distance: 16.3
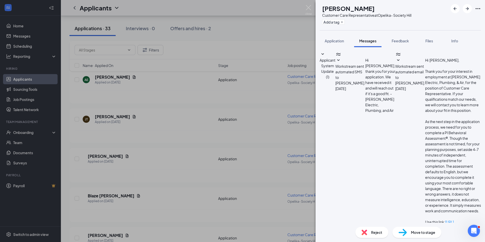
drag, startPoint x: 405, startPoint y: 195, endPoint x: 321, endPoint y: 116, distance: 114.8
click at [321, 116] on div "Applicant System Update (1) Workstream sent automated SMS to Rachel Walters. Se…" at bounding box center [400, 181] width 161 height 261
type textarea "Hi Rachel, this is Paige from Dixie Electric, Plumbing, and Air. Are you availa…"
click at [331, 41] on span "Application" at bounding box center [334, 41] width 19 height 5
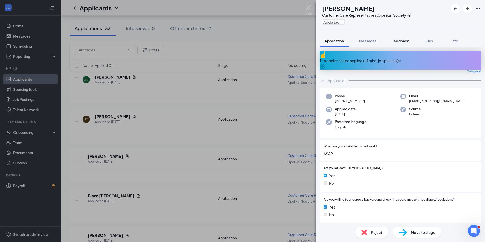
click at [396, 43] on button "Feedback" at bounding box center [400, 41] width 27 height 13
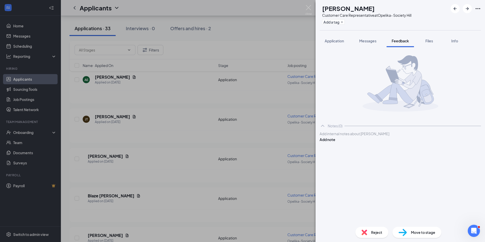
click at [348, 137] on div at bounding box center [400, 133] width 161 height 5
click at [336, 141] on button "Add note" at bounding box center [328, 140] width 16 height 6
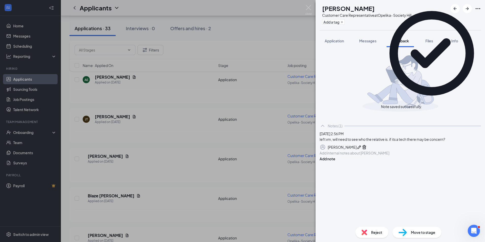
click at [426, 231] on span "Move to stage" at bounding box center [423, 233] width 24 height 6
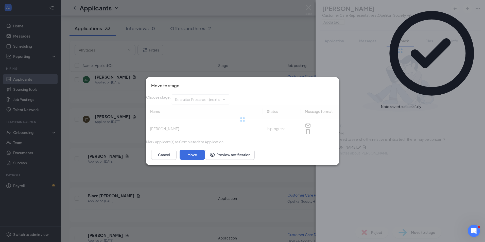
type input "Recruiter Prescreen (next stage)"
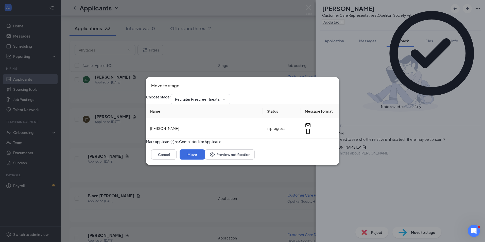
click at [146, 144] on button "button" at bounding box center [146, 142] width 0 height 6
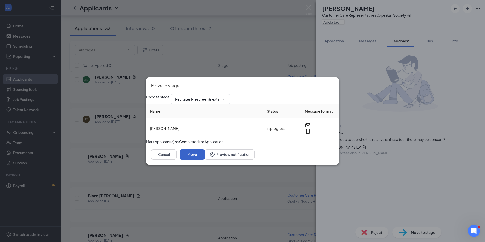
drag, startPoint x: 329, startPoint y: 162, endPoint x: 315, endPoint y: 154, distance: 15.5
click at [205, 160] on button "Move" at bounding box center [192, 155] width 25 height 10
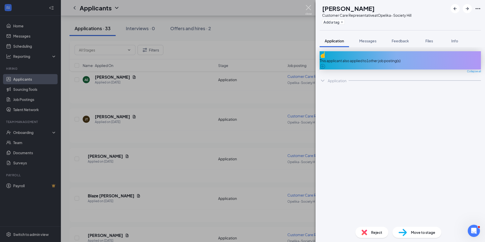
click at [307, 6] on img at bounding box center [309, 10] width 6 height 10
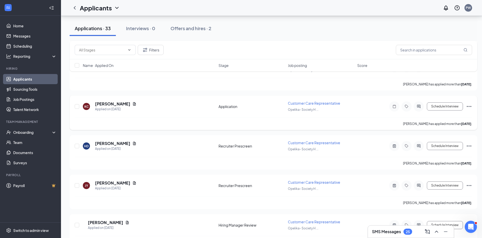
scroll to position [1202, 0]
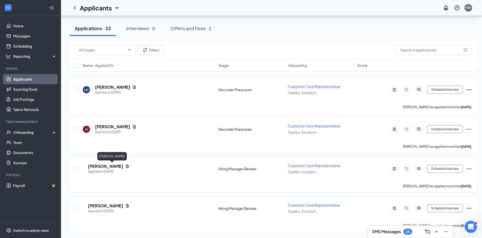
click at [117, 167] on h5 "Abbigail Parker" at bounding box center [105, 167] width 35 height 6
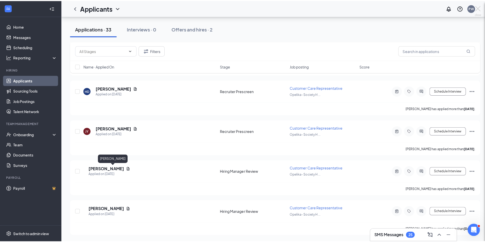
scroll to position [1199, 0]
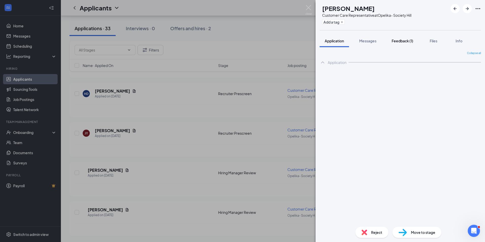
click at [390, 41] on button "Feedback (1)" at bounding box center [403, 41] width 32 height 13
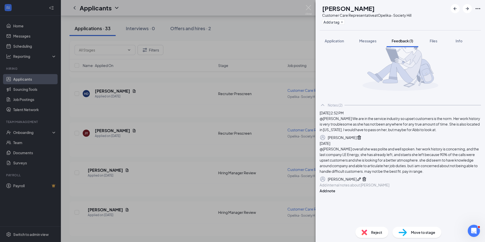
scroll to position [46, 0]
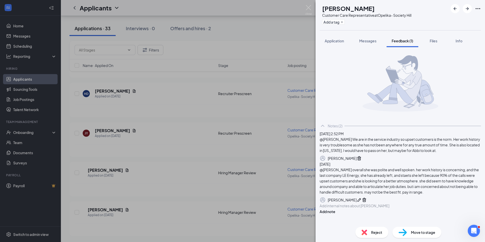
click at [377, 237] on div "Reject" at bounding box center [372, 232] width 33 height 11
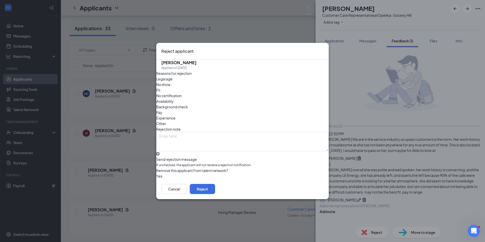
click at [160, 152] on input "Send rejection message If unchecked, the applicant will not receive a rejection…" at bounding box center [157, 153] width 3 height 3
checkbox input "true"
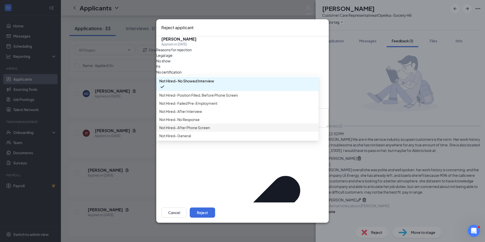
scroll to position [17, 0]
click at [210, 131] on span "Not Hired- After Phone Screen" at bounding box center [184, 128] width 51 height 6
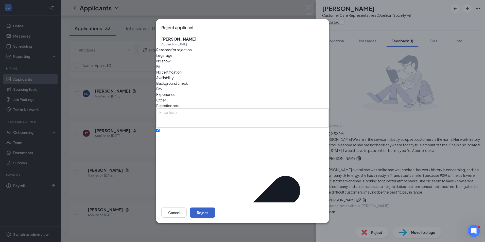
click at [215, 208] on button "Reject" at bounding box center [202, 213] width 25 height 10
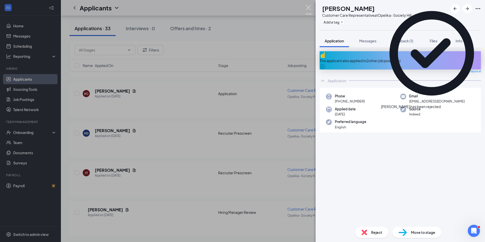
scroll to position [1159, 0]
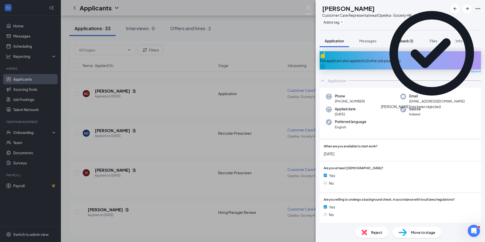
click at [396, 40] on span "Feedback (1)" at bounding box center [403, 41] width 22 height 5
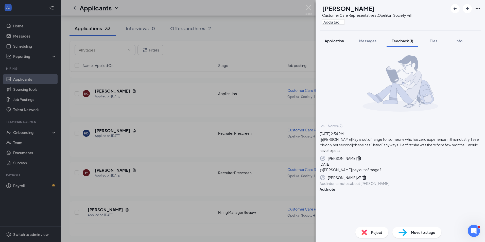
click at [326, 41] on span "Application" at bounding box center [334, 41] width 19 height 5
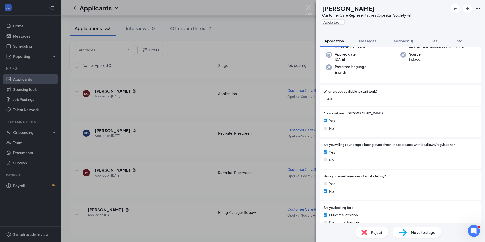
scroll to position [178, 0]
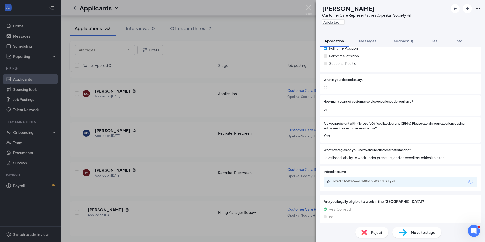
click at [378, 232] on span "Reject" at bounding box center [376, 233] width 11 height 6
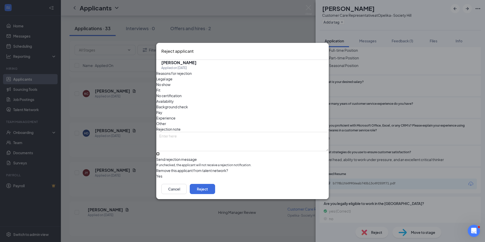
click at [160, 152] on input "Send rejection message If unchecked, the applicant will not receive a rejection…" at bounding box center [157, 153] width 3 height 3
checkbox input "true"
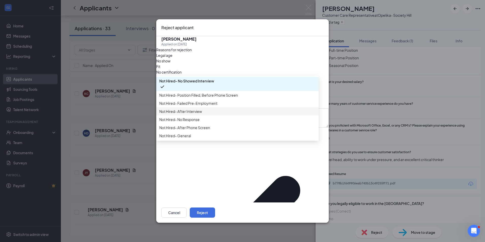
scroll to position [17, 0]
drag, startPoint x: 278, startPoint y: 206, endPoint x: 333, endPoint y: 110, distance: 110.2
click at [187, 208] on button "Cancel" at bounding box center [173, 213] width 25 height 10
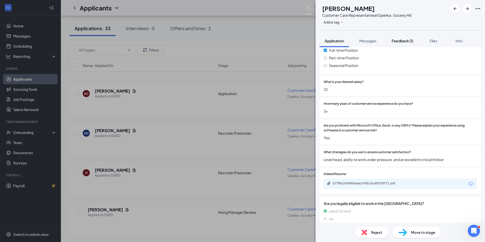
click at [399, 42] on span "Feedback (1)" at bounding box center [403, 41] width 22 height 5
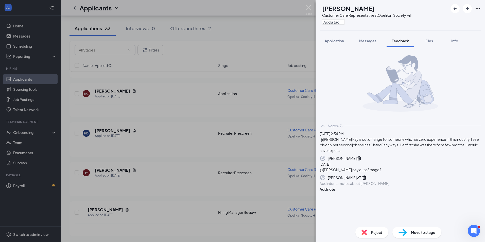
click at [371, 235] on div "Reject" at bounding box center [372, 232] width 33 height 11
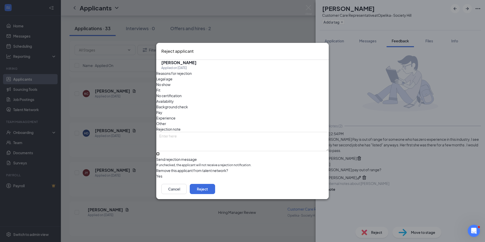
click at [160, 152] on input "Send rejection message If unchecked, the applicant will not receive a rejection…" at bounding box center [157, 153] width 3 height 3
checkbox input "true"
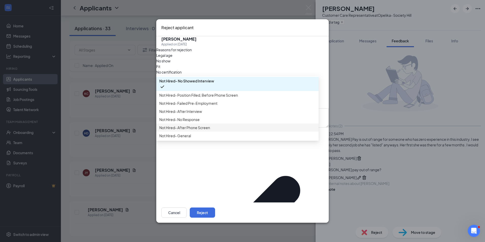
scroll to position [17, 0]
click at [199, 139] on span "Not Hired- General" at bounding box center [237, 136] width 156 height 6
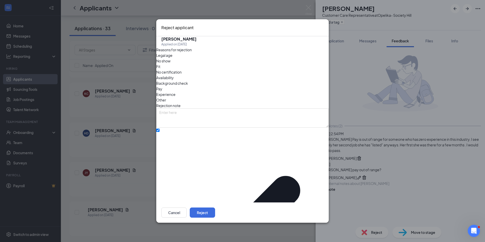
click at [162, 89] on span "Pay" at bounding box center [159, 89] width 6 height 6
click at [215, 208] on button "Reject" at bounding box center [202, 213] width 25 height 10
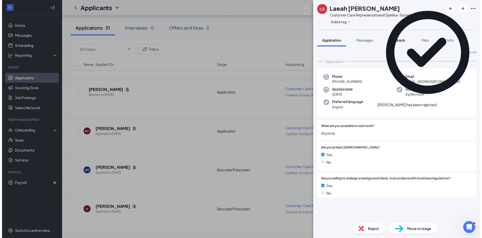
scroll to position [1119, 0]
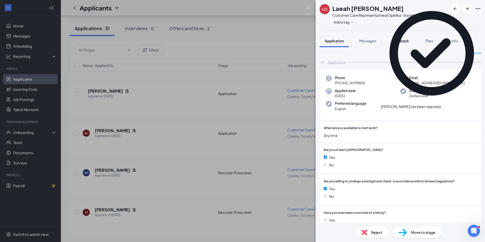
click at [403, 42] on span "Feedback" at bounding box center [400, 41] width 17 height 5
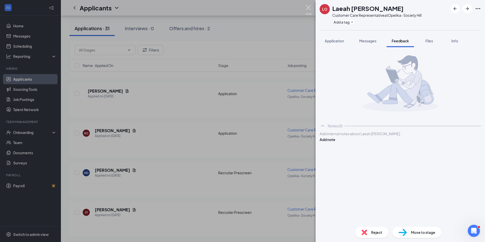
drag, startPoint x: 309, startPoint y: 8, endPoint x: 476, endPoint y: 47, distance: 171.7
click at [309, 8] on img at bounding box center [309, 10] width 6 height 10
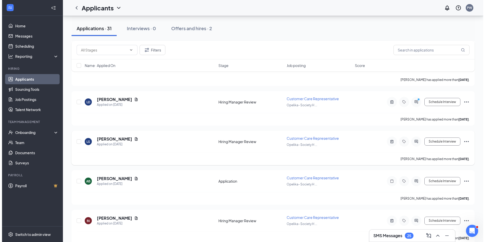
scroll to position [127, 0]
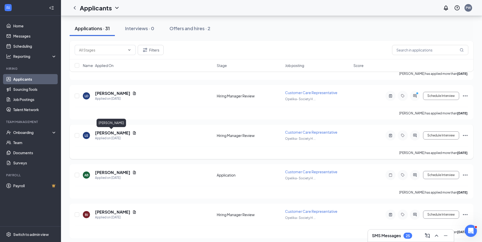
click at [116, 135] on h5 "lindy shealey" at bounding box center [112, 133] width 35 height 6
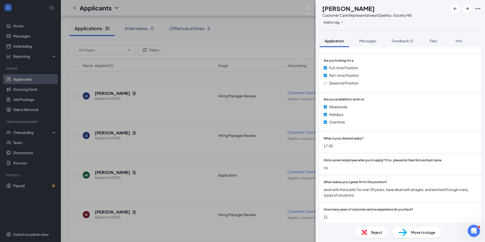
scroll to position [203, 0]
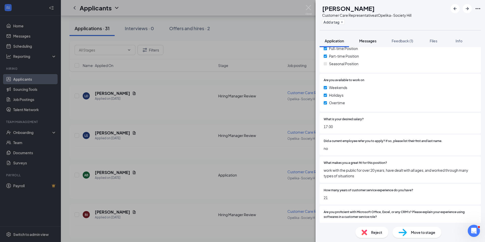
click at [376, 38] on button "Messages" at bounding box center [367, 41] width 27 height 13
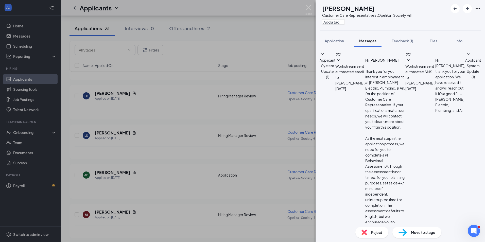
type textarea "Hello. Your interview for customer service rep is scheduled for Thursday, 9/18/…"
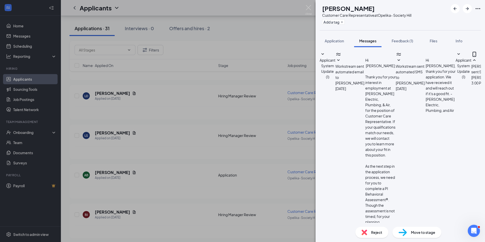
scroll to position [7, 0]
click at [393, 41] on span "Feedback (1)" at bounding box center [403, 41] width 22 height 5
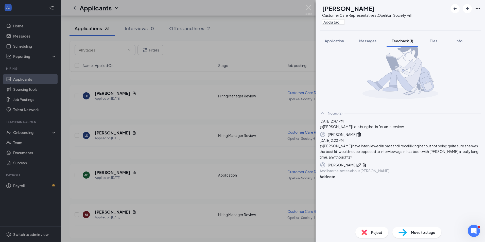
scroll to position [13, 0]
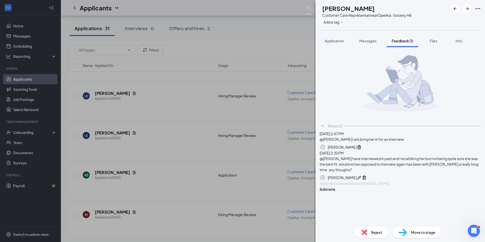
click at [364, 186] on div at bounding box center [400, 183] width 161 height 5
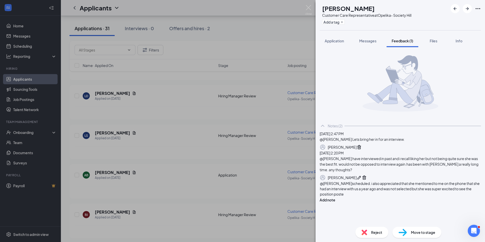
scroll to position [20, 0]
click at [336, 203] on button "Add note" at bounding box center [328, 200] width 16 height 6
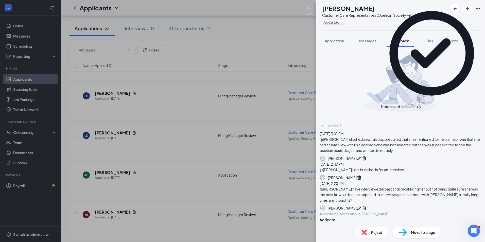
click at [413, 234] on span "Move to stage" at bounding box center [423, 233] width 24 height 6
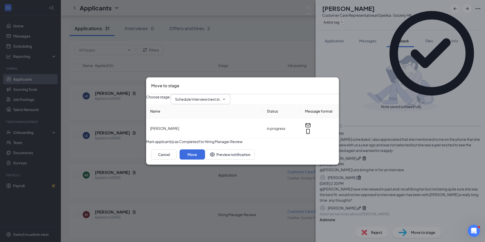
click at [211, 96] on input "Schedule Interview (next stage)" at bounding box center [197, 99] width 45 height 6
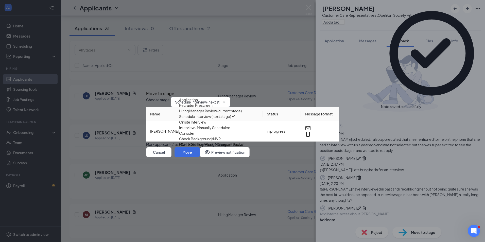
scroll to position [21, 0]
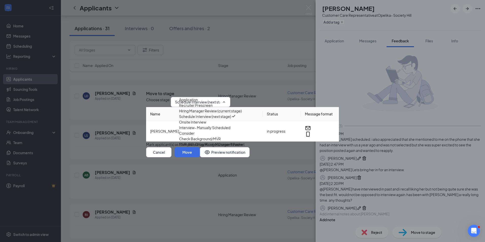
click at [220, 129] on div "Interview- Manually Scheduled" at bounding box center [204, 128] width 51 height 6
type input "Interview- Manually Scheduled"
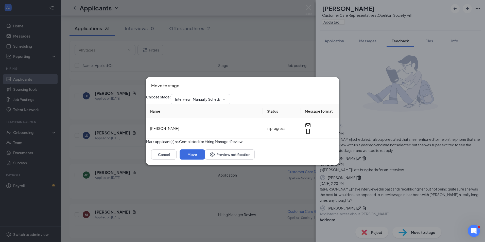
click at [146, 144] on button "button" at bounding box center [146, 142] width 0 height 6
click at [205, 160] on button "Move" at bounding box center [192, 155] width 25 height 10
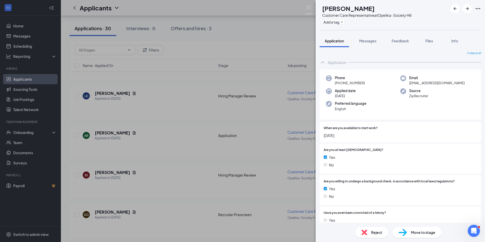
click at [247, 13] on div "AB Aliya Butler Customer Care Representative at Opelika- Society Hill Add a tag…" at bounding box center [242, 121] width 485 height 242
click at [105, 179] on div "Applied on Sep 5" at bounding box center [115, 177] width 41 height 5
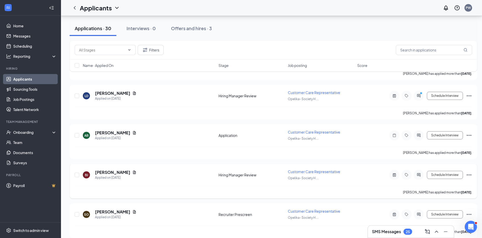
click at [107, 172] on h5 "Brittani Jackson" at bounding box center [112, 173] width 35 height 6
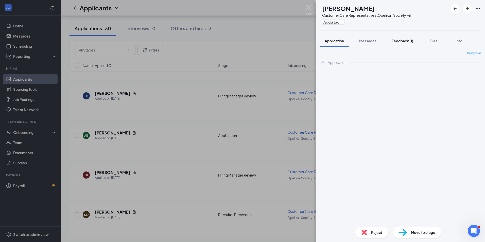
click at [409, 42] on span "Feedback (1)" at bounding box center [403, 41] width 22 height 5
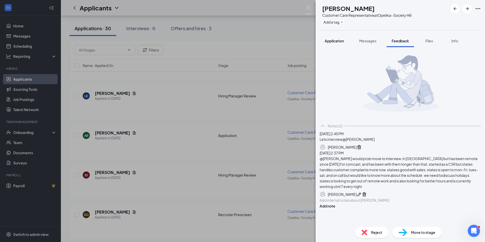
click at [336, 40] on span "Application" at bounding box center [334, 41] width 19 height 5
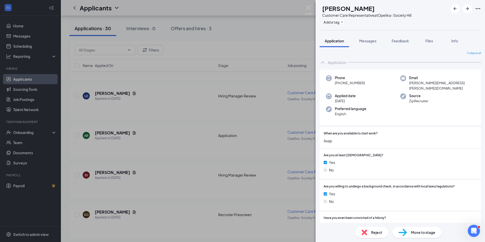
scroll to position [25, 0]
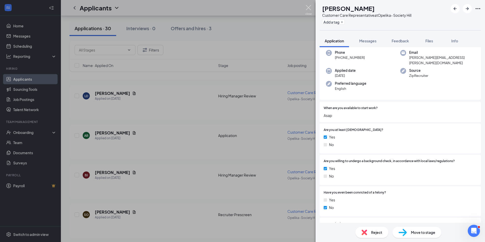
click at [305, 9] on div "BJ Brittani Jackson Customer Care Representative at Opelika- Society Hill Add a…" at bounding box center [242, 121] width 485 height 242
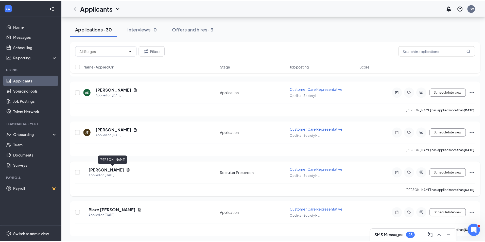
scroll to position [406, 0]
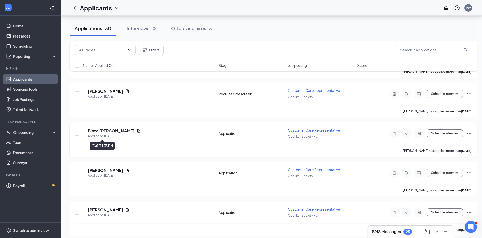
click at [110, 134] on div "Applied on Aug 31" at bounding box center [114, 136] width 53 height 5
click at [110, 131] on h5 "Blaze Isbell" at bounding box center [111, 131] width 47 height 6
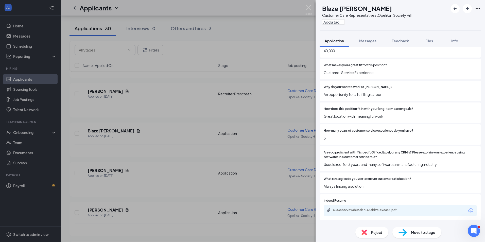
scroll to position [279, 0]
click at [369, 213] on div "40a3abf22394b06eb71453bb91e9c4a5.pdf" at bounding box center [368, 210] width 82 height 5
click at [309, 9] on img at bounding box center [309, 10] width 6 height 10
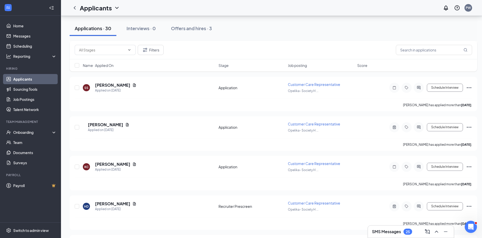
scroll to position [2272, 0]
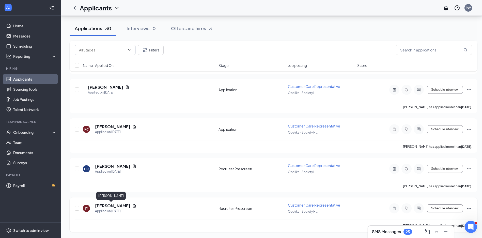
click at [109, 205] on h5 "Justin Young" at bounding box center [112, 206] width 35 height 6
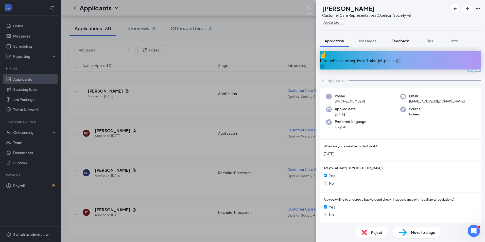
click at [403, 40] on span "Feedback" at bounding box center [400, 41] width 17 height 5
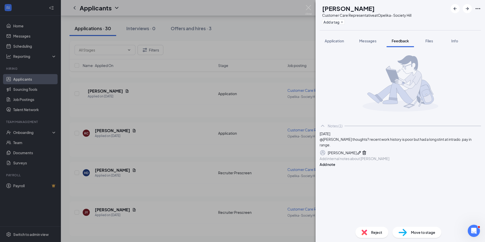
click at [341, 41] on span "Application" at bounding box center [334, 41] width 19 height 5
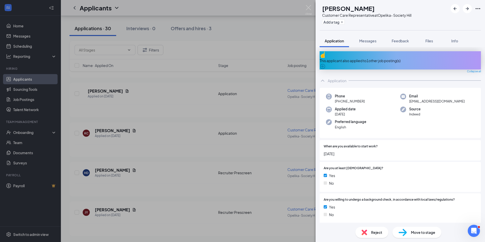
click at [312, 7] on div "JY Justin Young Customer Care Representative at Opelika- Society Hill Add a tag…" at bounding box center [242, 121] width 485 height 242
click at [311, 8] on div "Applicants PW" at bounding box center [273, 8] width 425 height 16
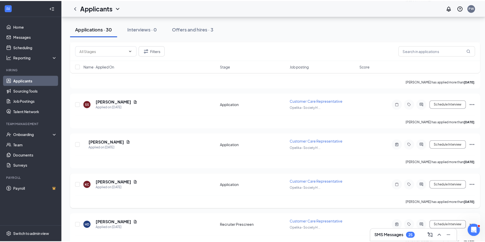
scroll to position [2217, 0]
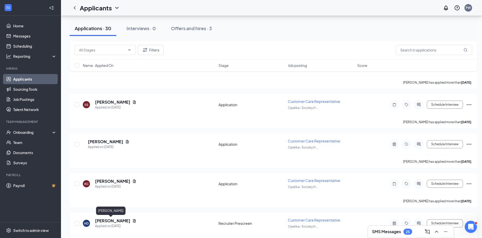
click at [106, 221] on h5 "Holly Davis" at bounding box center [112, 221] width 35 height 6
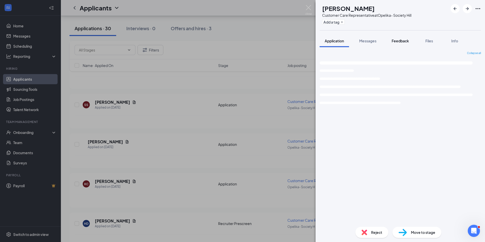
click at [409, 38] on button "Feedback" at bounding box center [400, 41] width 27 height 13
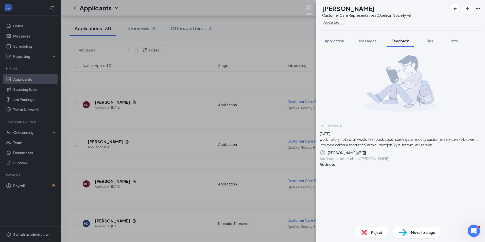
click at [307, 8] on img at bounding box center [309, 10] width 6 height 10
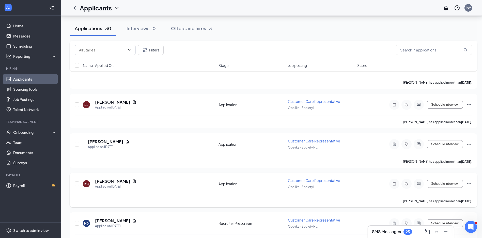
click at [101, 181] on h5 "Karen Call" at bounding box center [112, 182] width 35 height 6
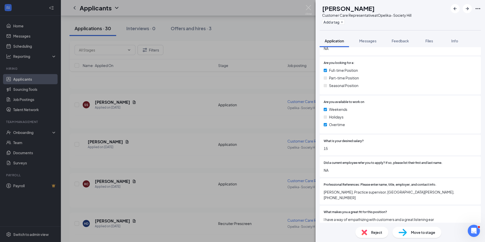
scroll to position [330, 0]
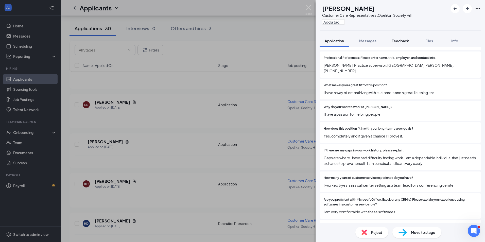
click at [397, 41] on span "Feedback" at bounding box center [400, 41] width 17 height 5
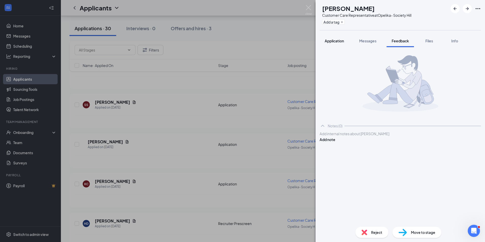
click at [342, 44] on button "Application" at bounding box center [334, 41] width 29 height 13
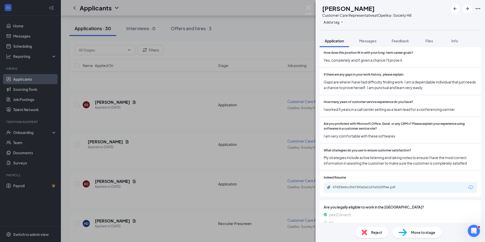
scroll to position [410, 0]
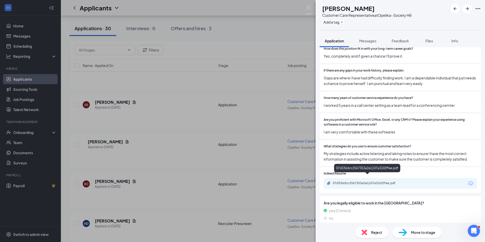
click at [367, 181] on div "07d336dcc2567353a2e1107a3102ffee.pdf" at bounding box center [368, 183] width 71 height 4
click at [395, 39] on span "Feedback" at bounding box center [400, 41] width 17 height 5
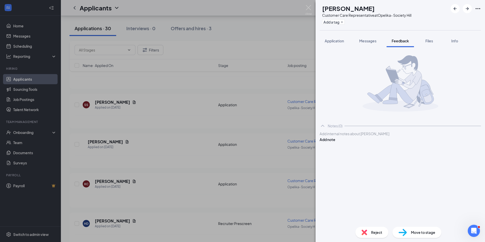
click at [353, 137] on div at bounding box center [400, 133] width 161 height 5
drag, startPoint x: 308, startPoint y: 6, endPoint x: 299, endPoint y: 24, distance: 19.7
click at [308, 6] on img at bounding box center [309, 10] width 6 height 10
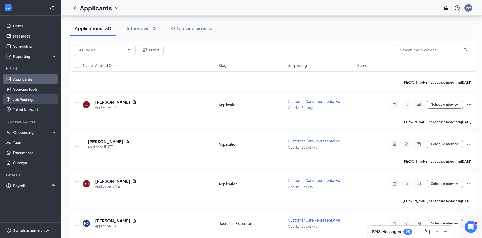
click at [34, 101] on link "Job Postings" at bounding box center [34, 99] width 43 height 10
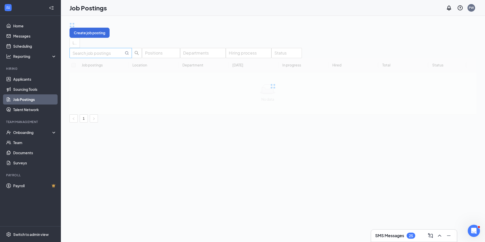
click at [99, 56] on input "text" at bounding box center [98, 53] width 51 height 6
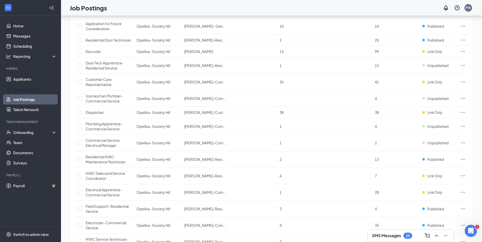
scroll to position [102, 0]
